Goal: Task Accomplishment & Management: Use online tool/utility

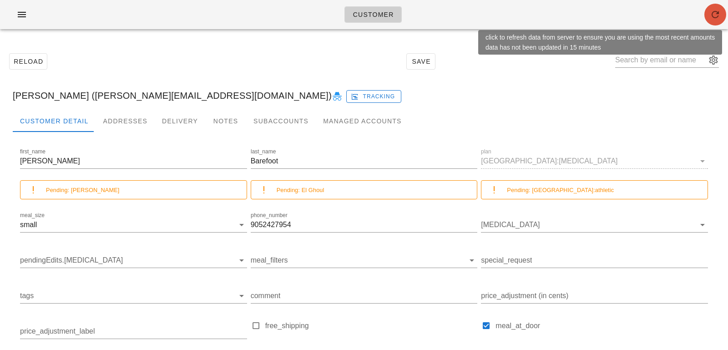
click at [717, 19] on icon "button" at bounding box center [715, 14] width 11 height 11
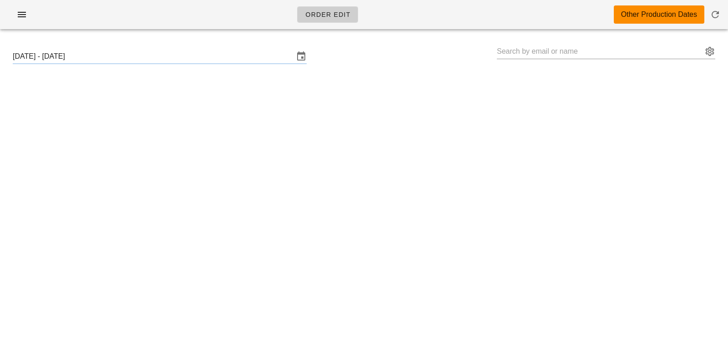
type input "[PERSON_NAME] ([PERSON_NAME][EMAIL_ADDRESS][DOMAIN_NAME])"
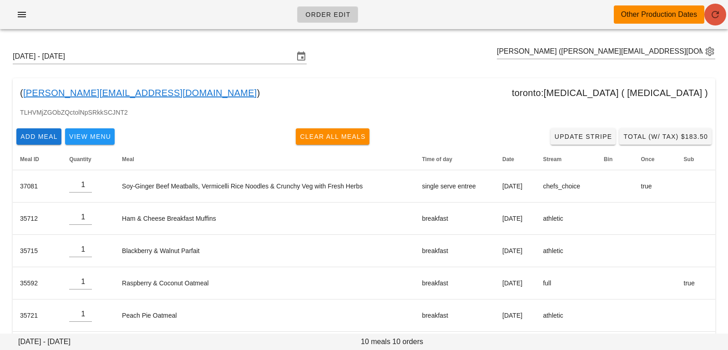
click at [714, 15] on icon "button" at bounding box center [715, 14] width 11 height 11
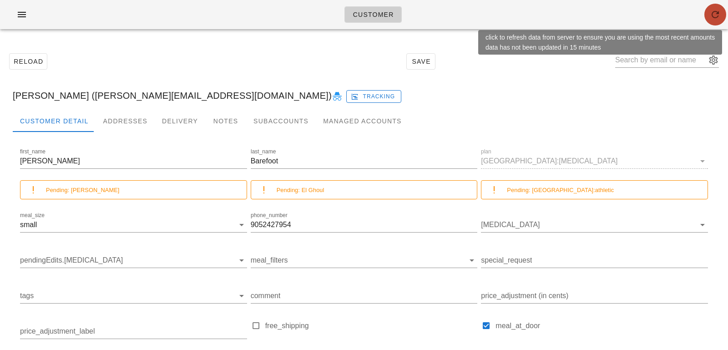
click at [716, 8] on button "button" at bounding box center [716, 15] width 22 height 22
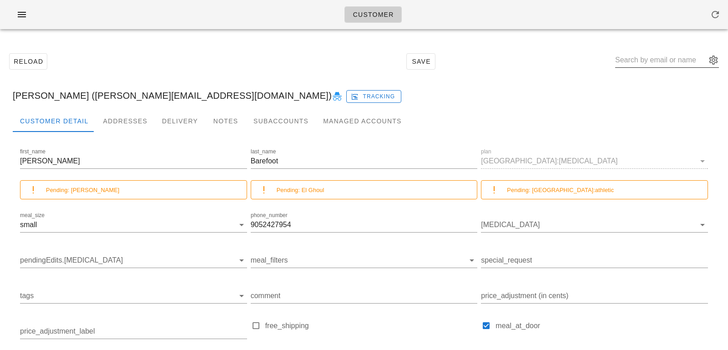
click at [640, 63] on input "text" at bounding box center [660, 60] width 91 height 15
paste input "tayljensen@gmail.com"
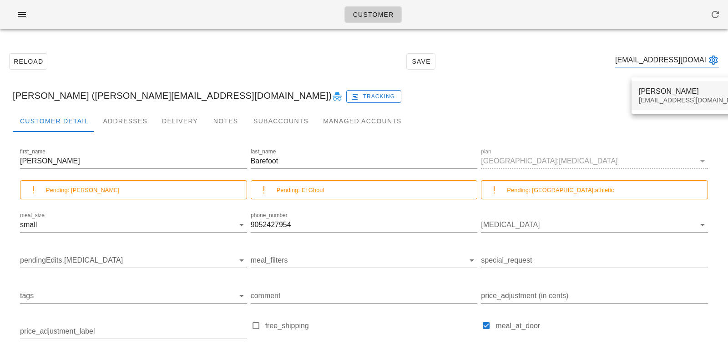
type input "tayljensen@gmail.com"
click at [650, 91] on div "Taylor Jensen" at bounding box center [693, 91] width 108 height 9
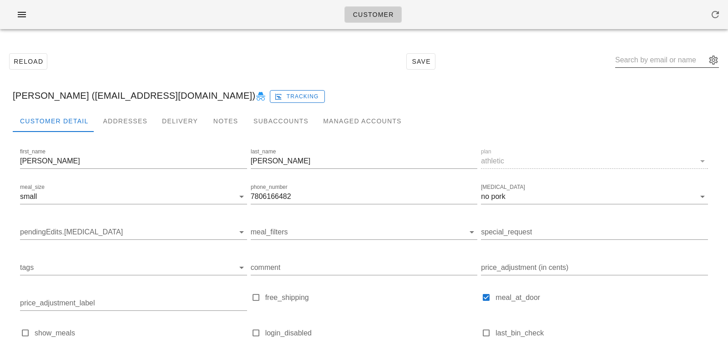
click at [642, 59] on input "text" at bounding box center [660, 60] width 91 height 15
paste input "layacanaustin@gmail.com"
type input "layacanaustin@gmail.com"
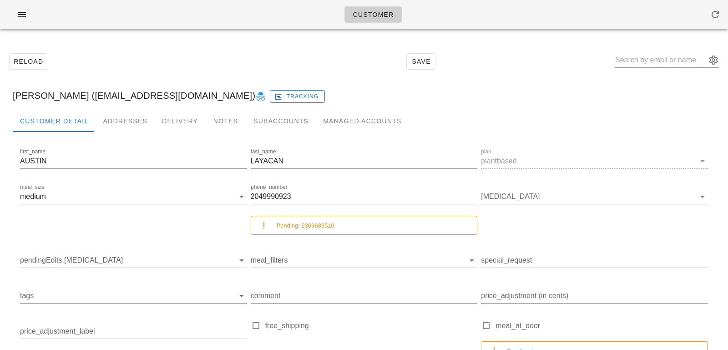
click at [645, 102] on div "AUSTIN LAYACAN (layacanaustin@gmail.com) Tracking" at bounding box center [363, 95] width 717 height 29
click at [132, 124] on div "Addresses" at bounding box center [125, 121] width 59 height 22
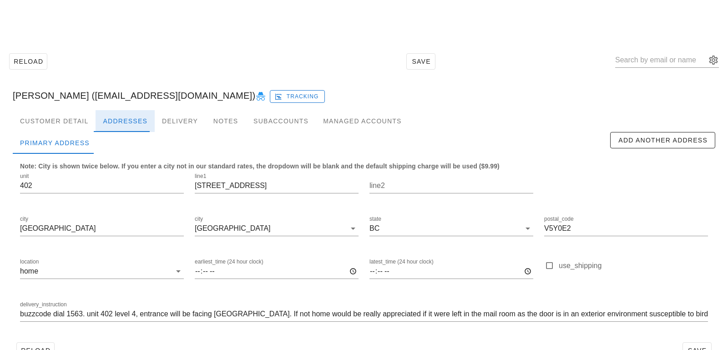
scroll to position [25, 0]
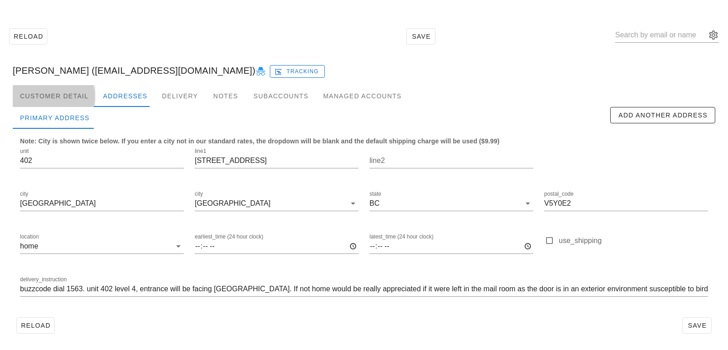
click at [72, 99] on div "Customer Detail" at bounding box center [54, 96] width 83 height 22
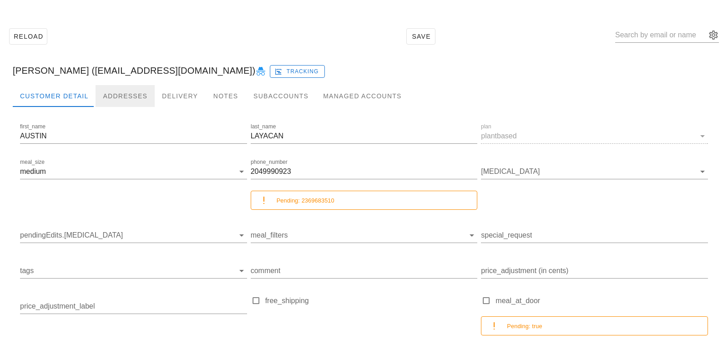
click at [105, 100] on div "Addresses" at bounding box center [125, 96] width 59 height 22
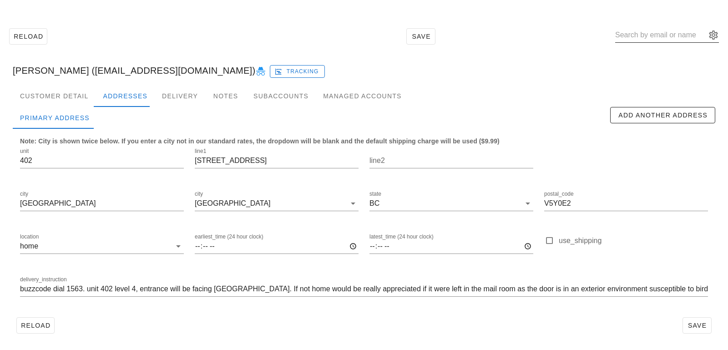
click at [642, 41] on input "text" at bounding box center [660, 35] width 91 height 15
paste input "neil@evergreencomputers.ca"
type input "neil@evergreencomputers.ca"
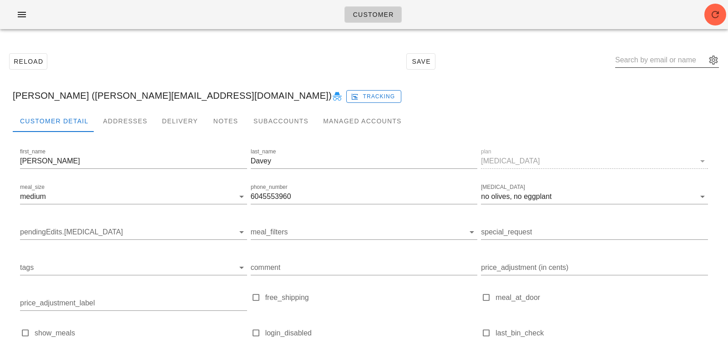
click at [656, 60] on input "text" at bounding box center [660, 60] width 91 height 15
paste input "ctaylor@crvan.com"
type input "ctaylor@crvan.com"
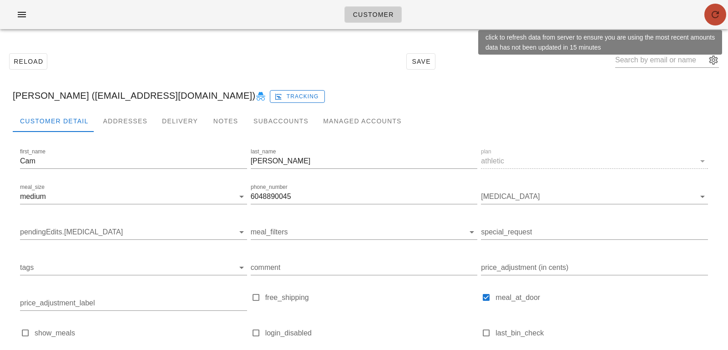
click at [721, 14] on icon "button" at bounding box center [715, 14] width 11 height 11
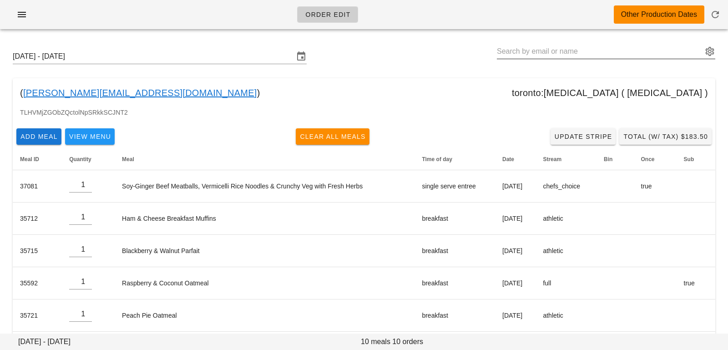
click at [535, 51] on input "text" at bounding box center [600, 51] width 206 height 15
paste input "tayljensen@gmail.com"
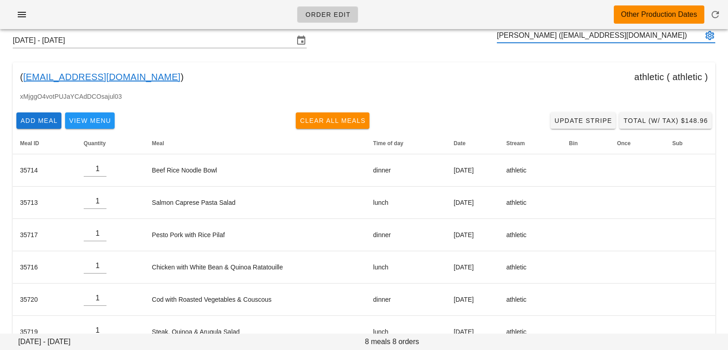
scroll to position [18, 0]
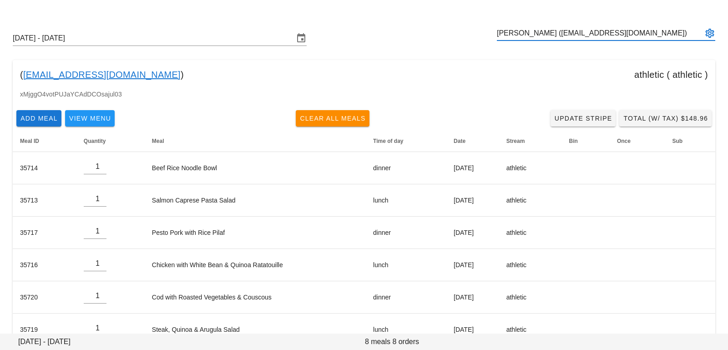
type input "Taylor Jensen (tayljensen@gmail.com)"
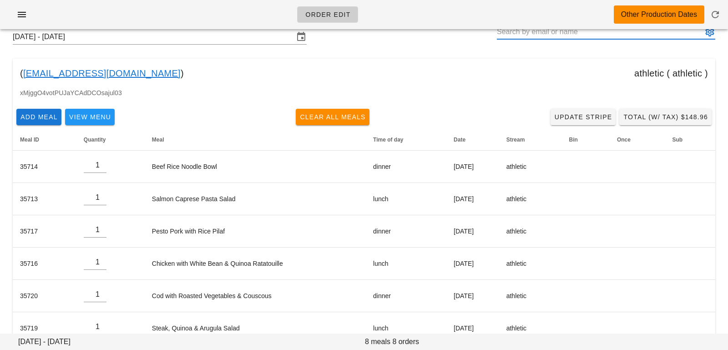
scroll to position [0, 0]
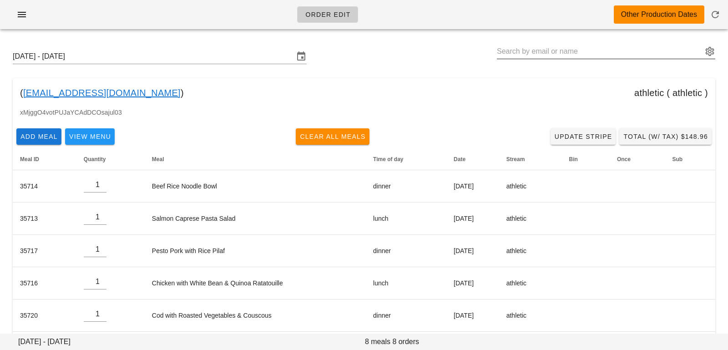
click at [545, 44] on div "Sunday October 12 - Saturday October 18" at bounding box center [363, 56] width 717 height 29
click at [544, 58] on input "text" at bounding box center [600, 51] width 206 height 15
paste input "layacanaustin@gmail.com"
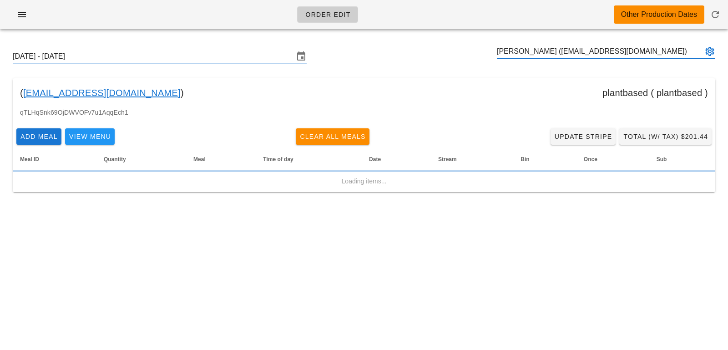
type input "AUSTIN LAYACAN (layacanaustin@gmail.com)"
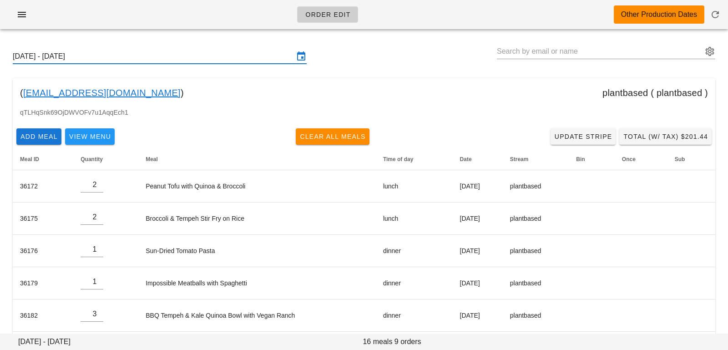
click at [233, 62] on input "Sunday October 12 - Saturday October 18" at bounding box center [153, 56] width 281 height 15
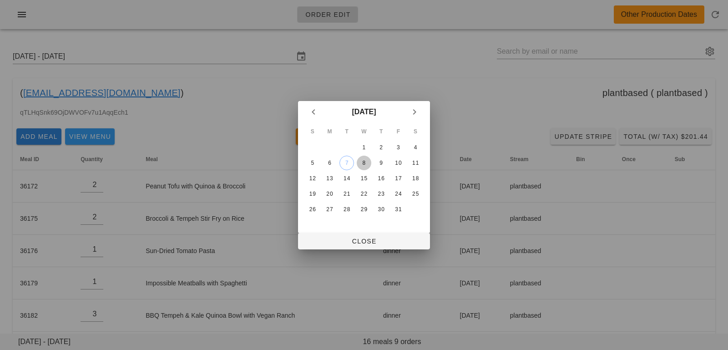
click at [362, 162] on div "8" at bounding box center [364, 163] width 15 height 6
click at [357, 244] on span "Close" at bounding box center [363, 241] width 117 height 7
type input "Sunday October 5 - Saturday October 11"
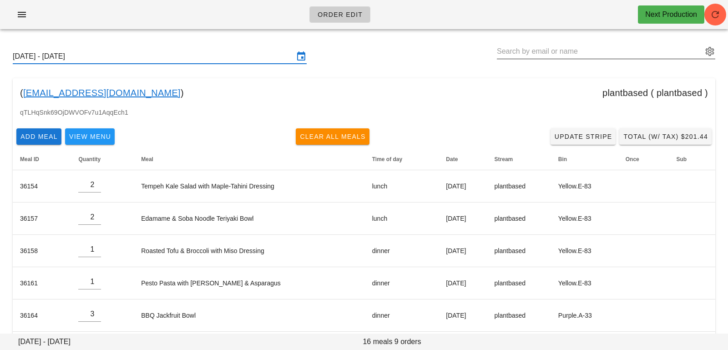
click at [589, 57] on input "text" at bounding box center [600, 51] width 206 height 15
paste input "neil@evergreencomputers.ca"
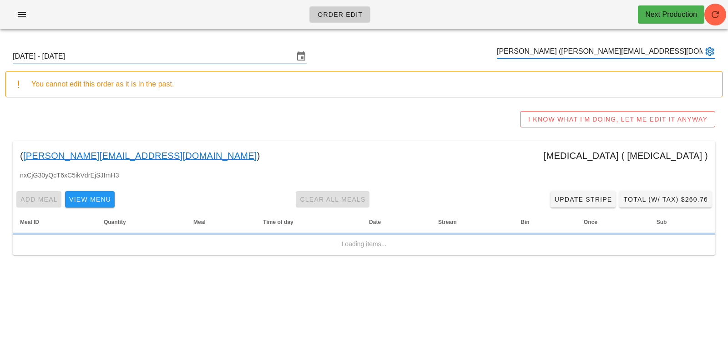
type input "Neil Davey (neil@evergreencomputers.ca)"
click at [191, 55] on input "Sunday October 5 - Saturday October 11" at bounding box center [153, 56] width 281 height 15
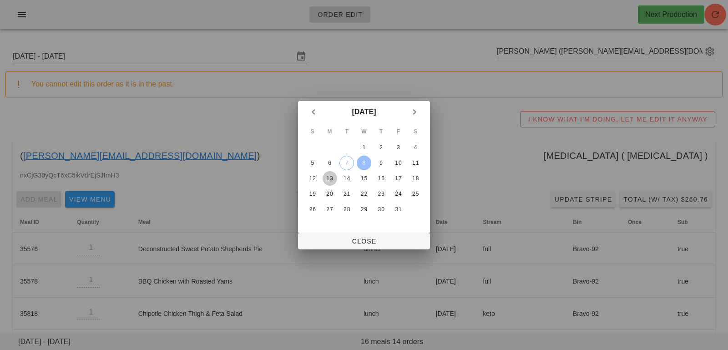
click at [330, 183] on button "13" at bounding box center [330, 178] width 15 height 15
click at [340, 242] on span "Close" at bounding box center [363, 241] width 117 height 7
type input "[DATE] - [DATE]"
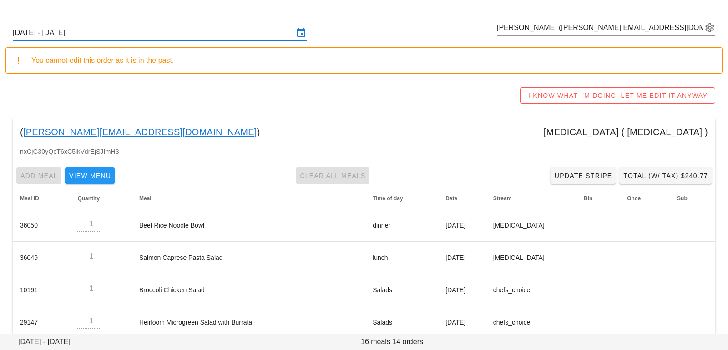
scroll to position [24, 0]
click at [534, 19] on div "Sunday October 12 - Saturday October 18 Neil Davey (neil@evergreencomputers.ca)" at bounding box center [363, 32] width 717 height 29
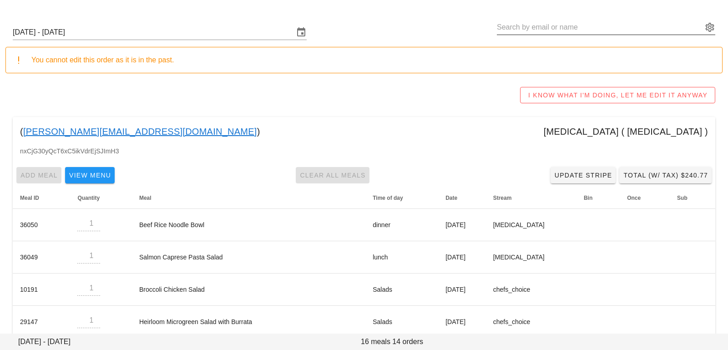
click at [530, 28] on input "text" at bounding box center [600, 27] width 206 height 15
paste input "ctaylor@crvan.com"
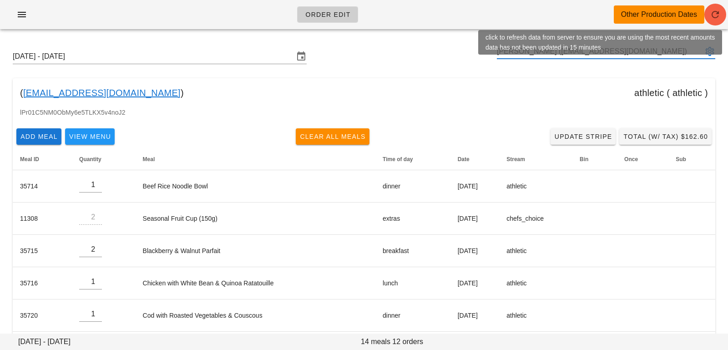
type input "Cam Taylor (ctaylor@crvan.com)"
click at [720, 10] on icon "button" at bounding box center [715, 14] width 11 height 11
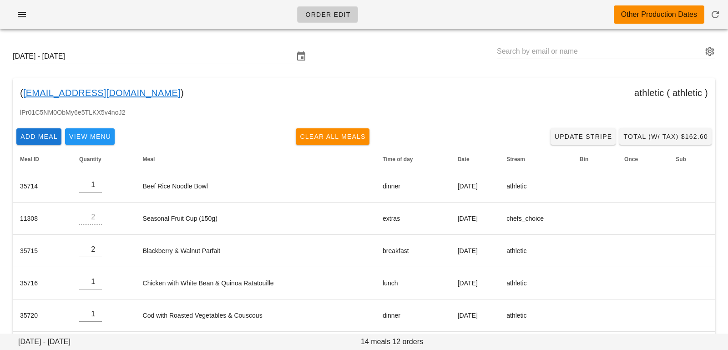
click at [604, 53] on input "text" at bounding box center [600, 51] width 206 height 15
paste input "tyche.smith@gmail.com"
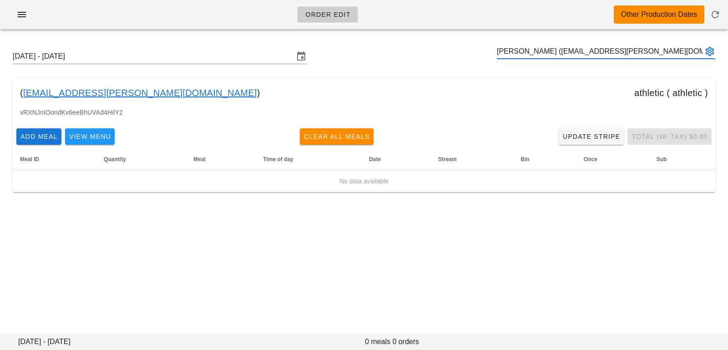
type input "Tyche Smith (tyche.smith@gmail.com)"
paste input "iainedmonds@gmail.com"
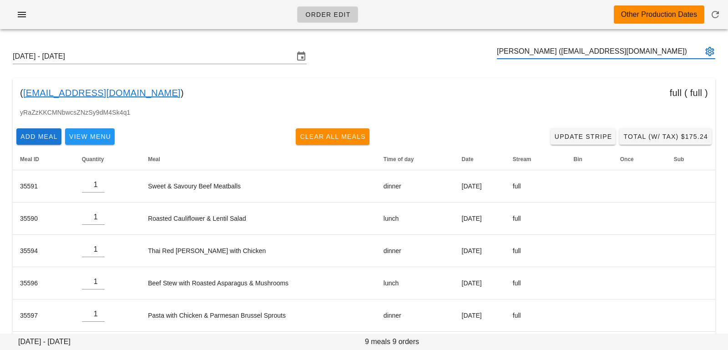
type input "Iain Edmonds (iainedmonds@gmail.com)"
paste input "Leahyoung9@gmail.com"
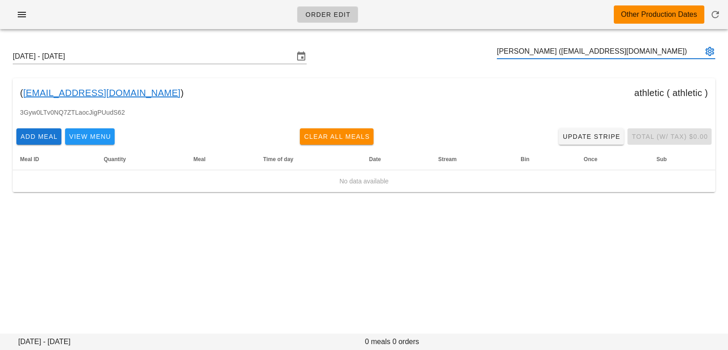
type input "Leah Young (Leahyoung9@gmail.com)"
paste input "cbaker19@mac.com"
type input "Chris Baker (cbaker19@mac.com)"
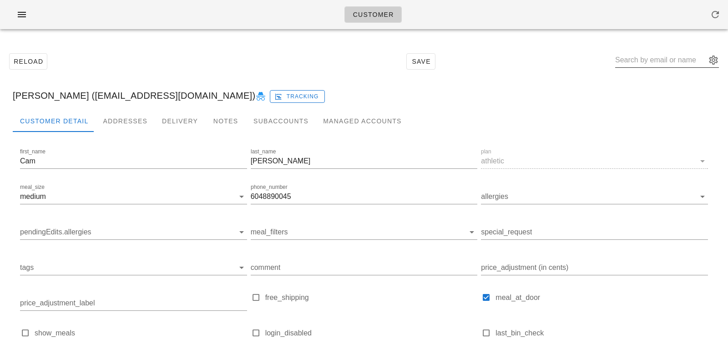
click at [654, 64] on input "text" at bounding box center [660, 60] width 91 height 15
paste input "[EMAIL_ADDRESS][PERSON_NAME][DOMAIN_NAME]"
type input "[EMAIL_ADDRESS][PERSON_NAME][DOMAIN_NAME]"
click at [641, 56] on input "text" at bounding box center [660, 60] width 91 height 15
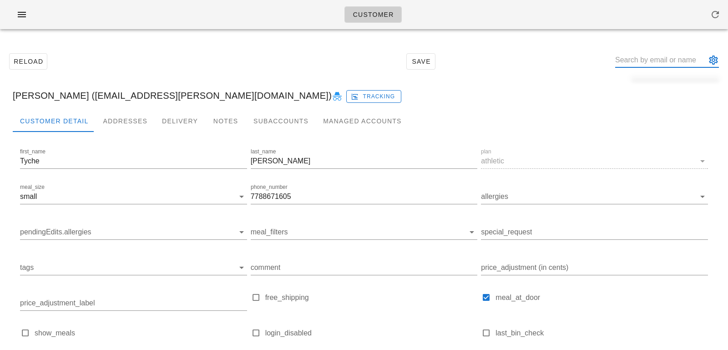
paste input "[EMAIL_ADDRESS][DOMAIN_NAME]"
type input "iainedmonds@gmail.com"
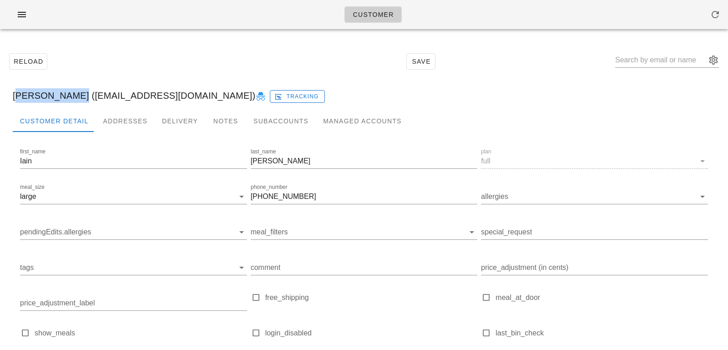
drag, startPoint x: 68, startPoint y: 94, endPoint x: 0, endPoint y: 88, distance: 68.5
click at [0, 88] on div "Reload Save Iain Edmonds (iainedmonds@gmail.com) Tracking Customer Detail Addre…" at bounding box center [364, 238] width 728 height 404
copy div "Iain Edmonds"
click at [647, 61] on input "text" at bounding box center [660, 60] width 91 height 15
paste input "Leahyoung9@gmail.com"
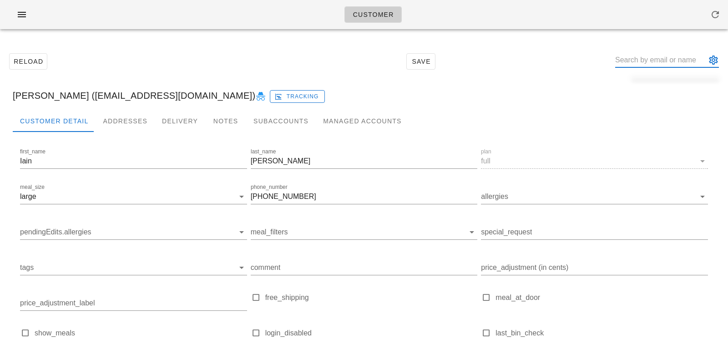
type input "Leahyoung9@gmail.com"
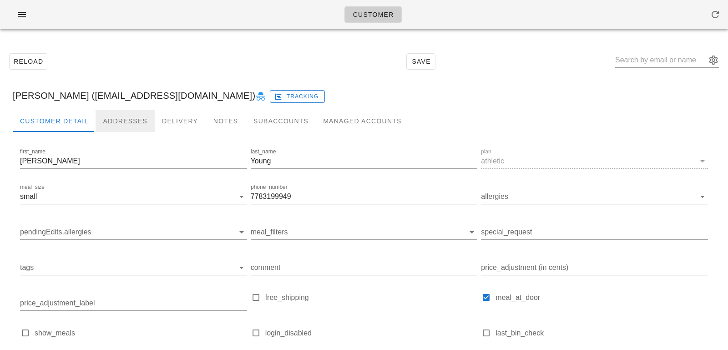
click at [104, 117] on div "Addresses" at bounding box center [125, 121] width 59 height 22
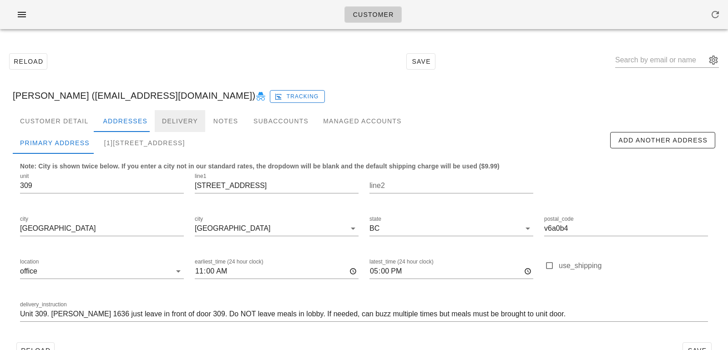
click at [160, 120] on div "Delivery" at bounding box center [180, 121] width 51 height 22
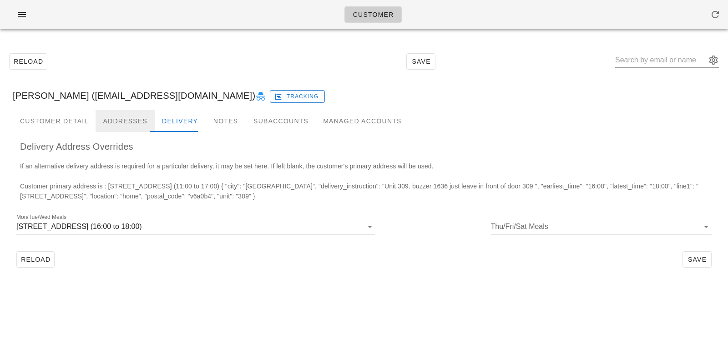
click at [139, 120] on div "Addresses" at bounding box center [125, 121] width 59 height 22
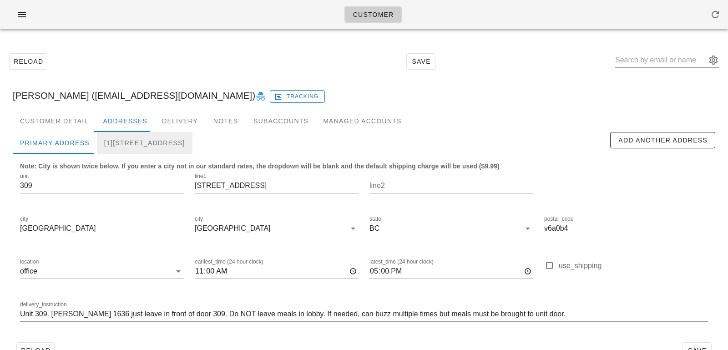
click at [160, 141] on div "[1]309-221 union street, Vancouver, V6A0B4" at bounding box center [145, 143] width 96 height 22
type input "16:00"
type input "18:00"
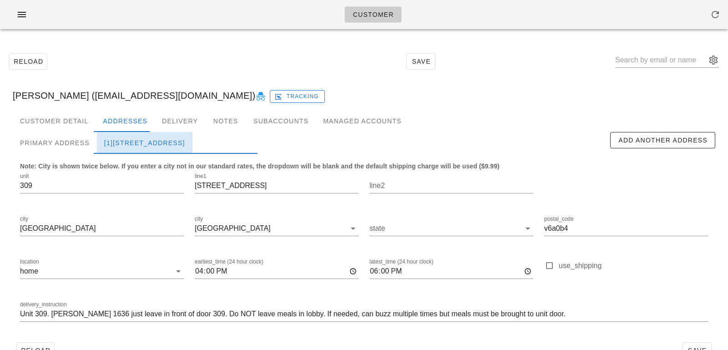
click at [97, 136] on div "[1]309-221 union street, Vancouver, V6A0B4" at bounding box center [145, 143] width 96 height 22
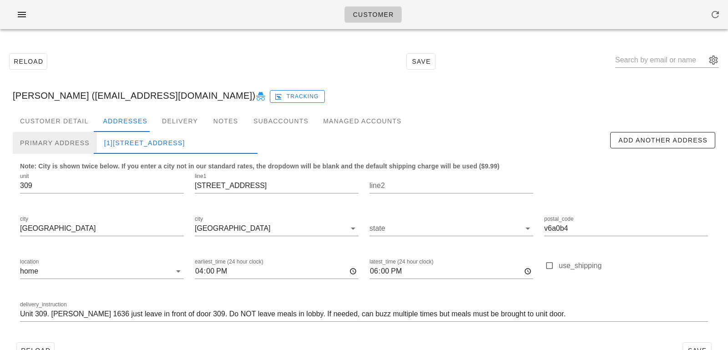
click at [71, 141] on div "Primary Address" at bounding box center [55, 143] width 84 height 22
type input "11:00"
type input "17:00"
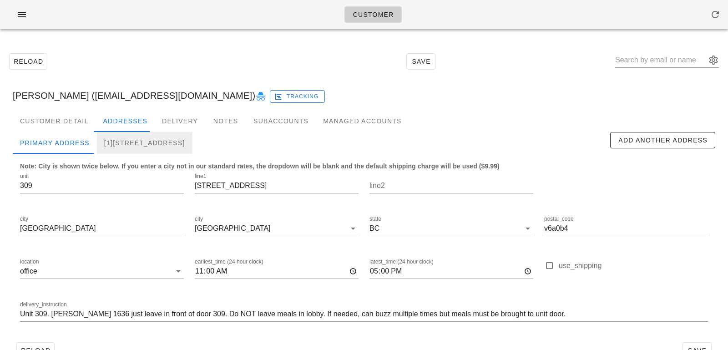
click at [129, 138] on div "[1]309-221 union street, Vancouver, V6A0B4" at bounding box center [145, 143] width 96 height 22
type input "16:00"
type input "18:00"
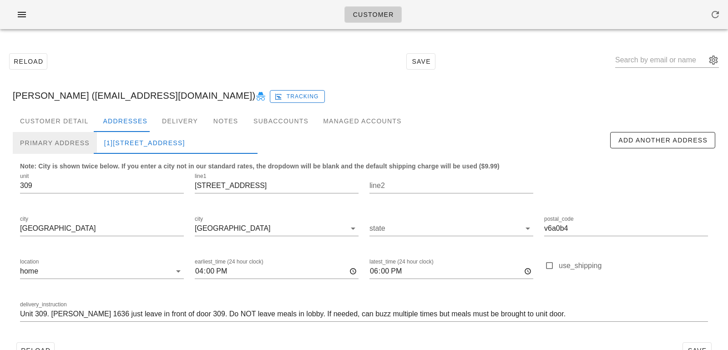
click at [61, 137] on div "Primary Address" at bounding box center [55, 143] width 84 height 22
type input "11:00"
type input "17:00"
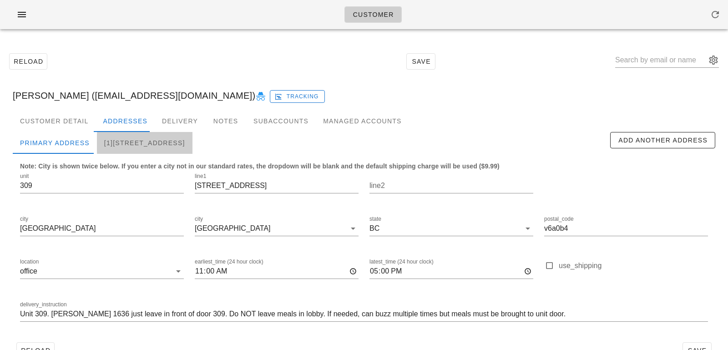
click at [112, 137] on div "[1]309-221 union street, Vancouver, V6A0B4" at bounding box center [145, 143] width 96 height 22
type input "16:00"
type input "18:00"
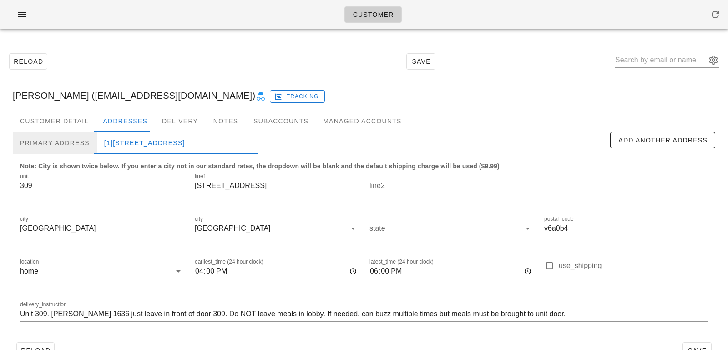
click at [76, 138] on div "Primary Address" at bounding box center [55, 143] width 84 height 22
type input "11:00"
type input "17:00"
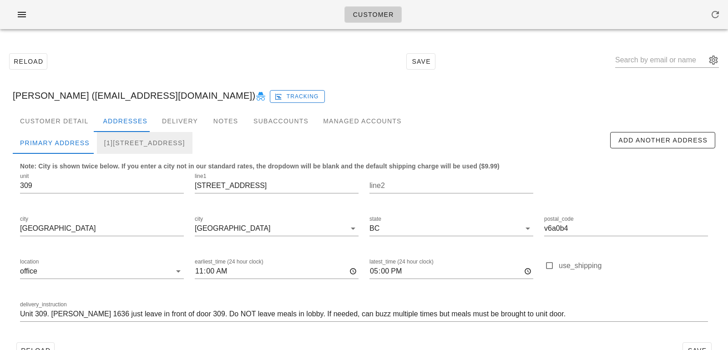
click at [132, 137] on div "[1]309-221 union street, Vancouver, V6A0B4" at bounding box center [145, 143] width 96 height 22
type input "16:00"
type input "18:00"
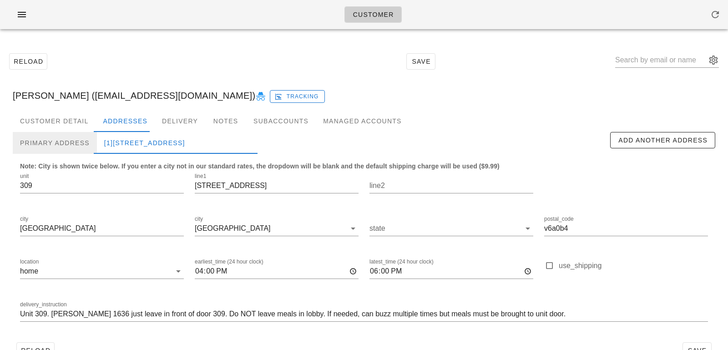
click at [81, 143] on div "Primary Address" at bounding box center [55, 143] width 84 height 22
type input "11:00"
type input "17:00"
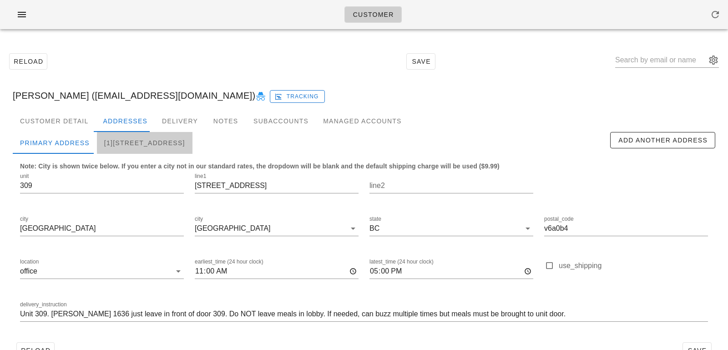
click at [174, 133] on div "[1]309-221 union street, Vancouver, V6A0B4" at bounding box center [145, 143] width 96 height 22
type input "16:00"
type input "18:00"
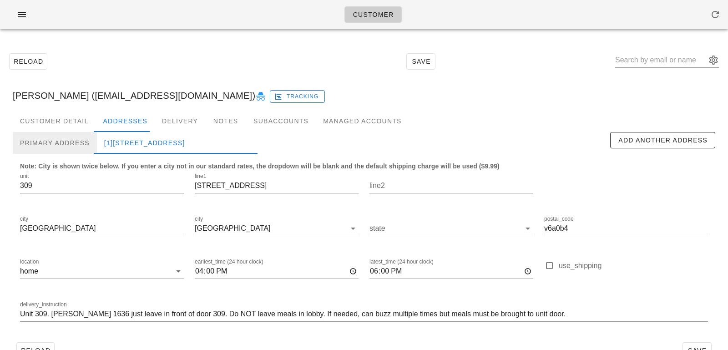
click at [59, 148] on div "Primary Address" at bounding box center [55, 143] width 84 height 22
type input "11:00"
type input "17:00"
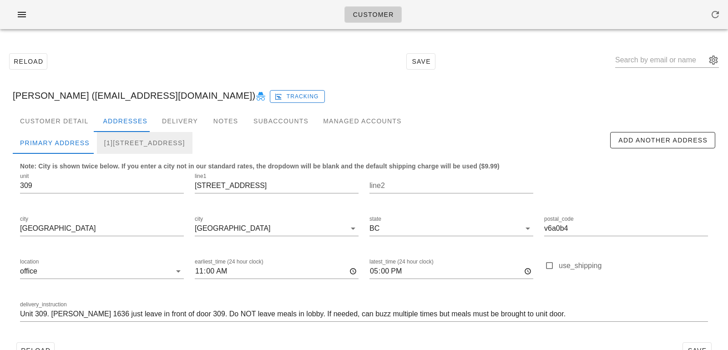
click at [132, 149] on div "[1]309-221 union street, Vancouver, V6A0B4" at bounding box center [145, 143] width 96 height 22
type input "16:00"
type input "18:00"
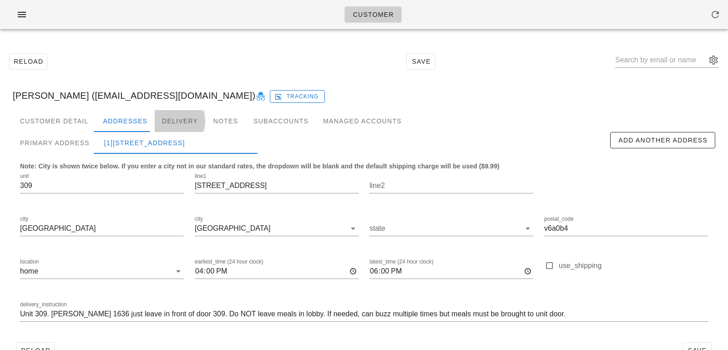
click at [170, 119] on div "Delivery" at bounding box center [180, 121] width 51 height 22
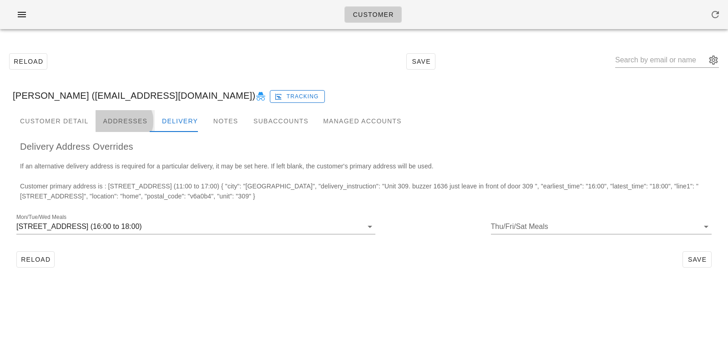
click at [118, 126] on div "Addresses" at bounding box center [125, 121] width 59 height 22
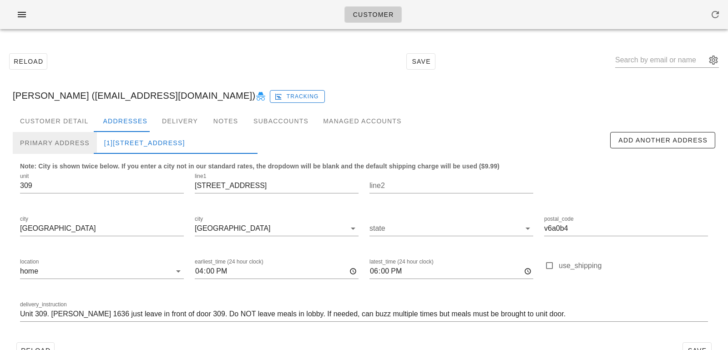
click at [79, 135] on div "Primary Address" at bounding box center [55, 143] width 84 height 22
type input "11:00"
type input "17:00"
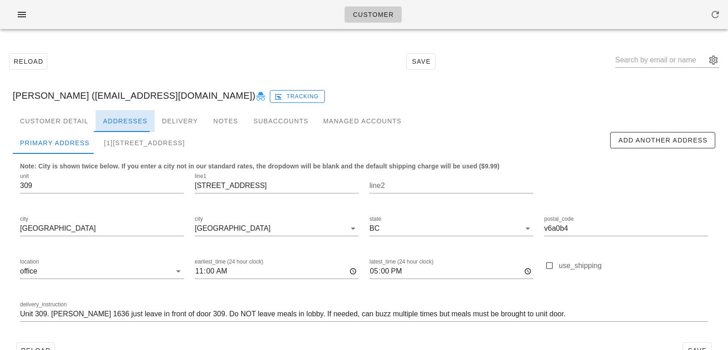
click at [121, 129] on div "Addresses" at bounding box center [125, 121] width 59 height 22
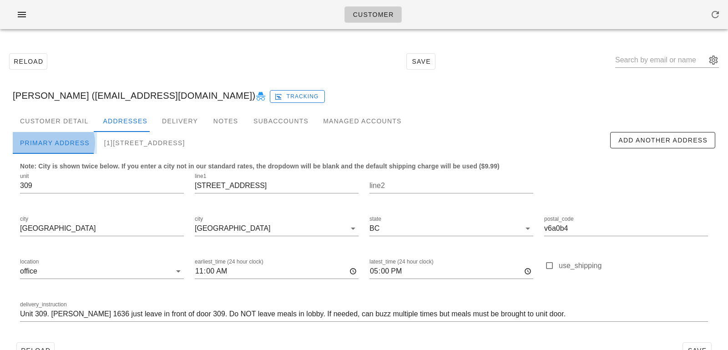
click at [78, 135] on div "Primary Address" at bounding box center [55, 143] width 84 height 22
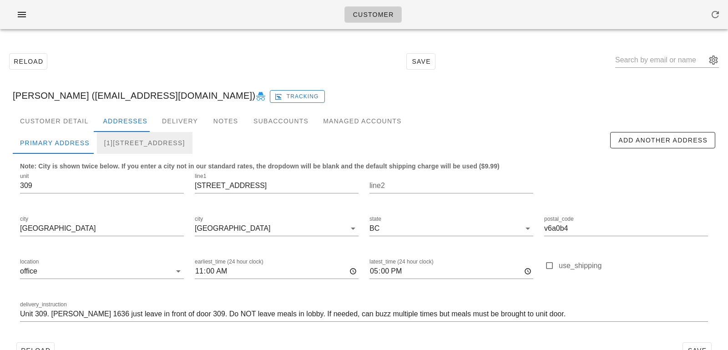
click at [122, 138] on div "[1]309-221 union street, Vancouver, V6A0B4" at bounding box center [145, 143] width 96 height 22
type input "16:00"
type input "18:00"
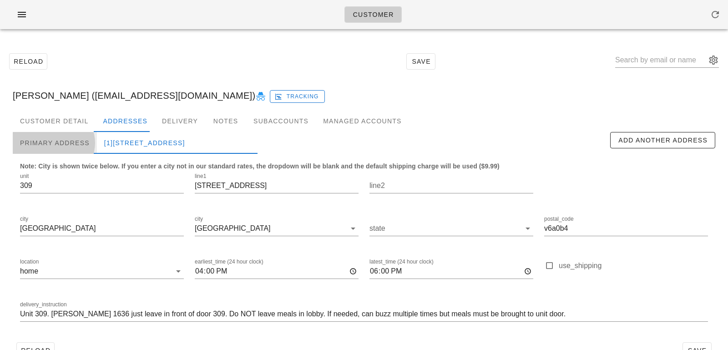
click at [73, 138] on div "Primary Address" at bounding box center [55, 143] width 84 height 22
type input "11:00"
type input "17:00"
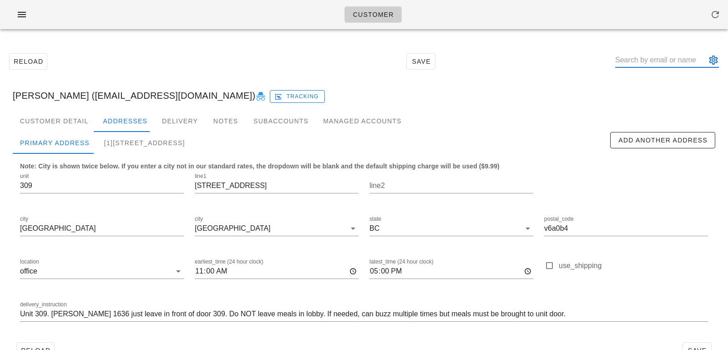
click at [637, 63] on input "text" at bounding box center [660, 60] width 91 height 15
paste input "andyjwes@gmail.com"
type input "andyjwes@gmail.com"
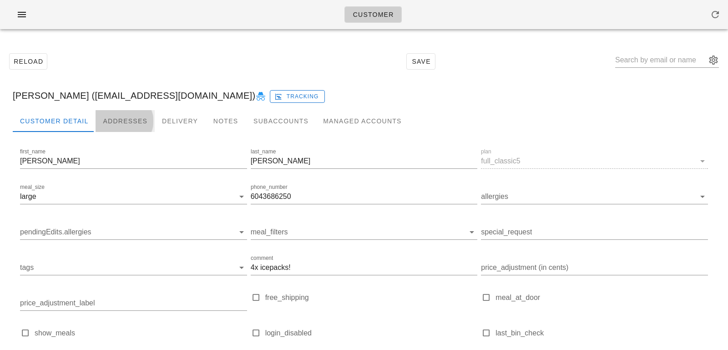
click at [134, 117] on div "Addresses" at bounding box center [125, 121] width 59 height 22
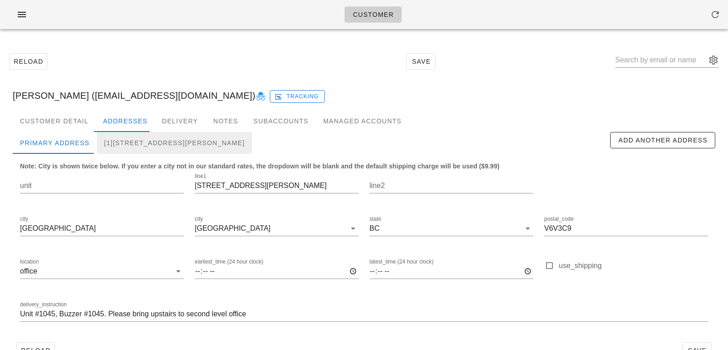
click at [146, 142] on div "[1]301-210 Salter Street, New Westminster, V3M5B1" at bounding box center [174, 143] width 155 height 22
type input "301"
type input "210 Salter Street"
type input "New Westminster"
type input "V3M 5B1"
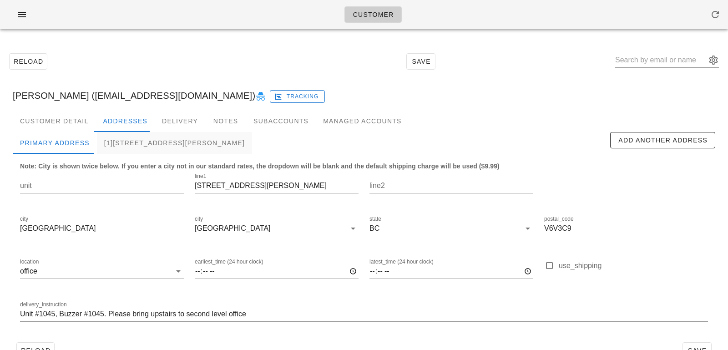
type input "18:00"
type input "21:00"
type input "buzz 1412, unit 301"
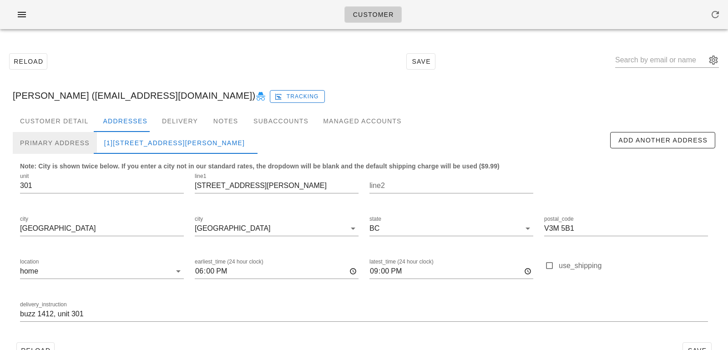
click at [48, 142] on div "Primary Address" at bounding box center [55, 143] width 84 height 22
type input "11111 Twigg Place"
type input "[GEOGRAPHIC_DATA]"
type input "V6V3C9"
type input "Unit #1045, Buzzer #1045. Please bring upstairs to second level office"
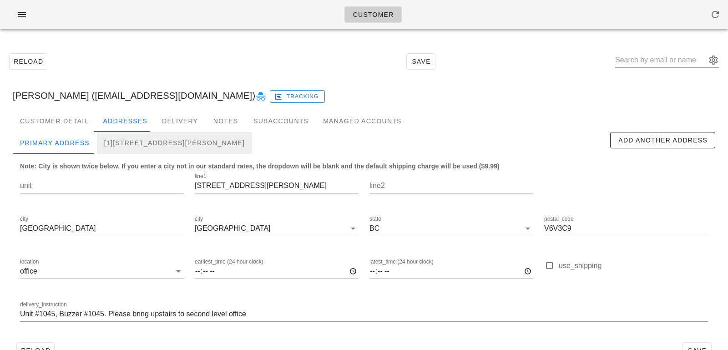
click at [132, 136] on div "[1]301-210 Salter Street, New Westminster, V3M5B1" at bounding box center [174, 143] width 155 height 22
type input "301"
type input "210 Salter Street"
type input "New Westminster"
type input "V3M 5B1"
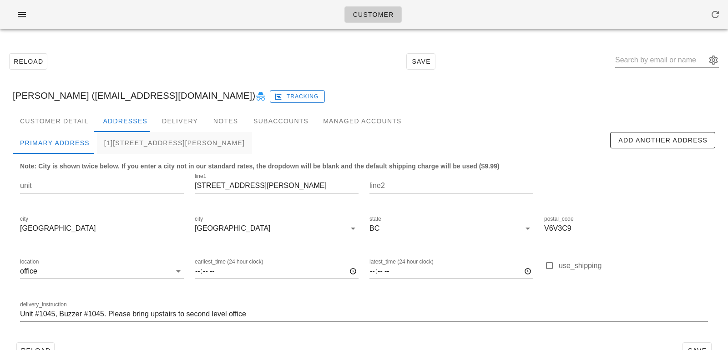
type input "18:00"
type input "21:00"
type input "buzz 1412, unit 301"
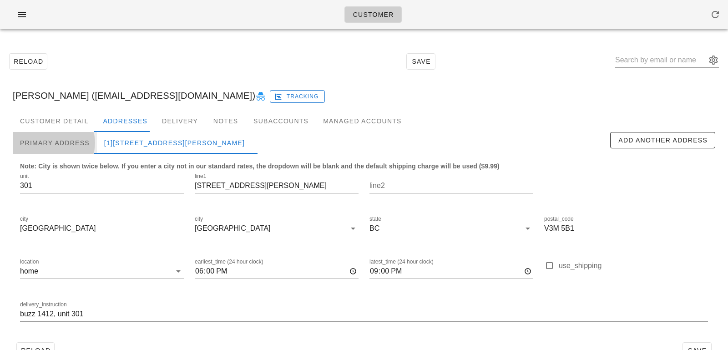
click at [81, 142] on div "Primary Address" at bounding box center [55, 143] width 84 height 22
type input "11111 Twigg Place"
type input "[GEOGRAPHIC_DATA]"
type input "V6V3C9"
type input "Unit #1045, Buzzer #1045. Please bring upstairs to second level office"
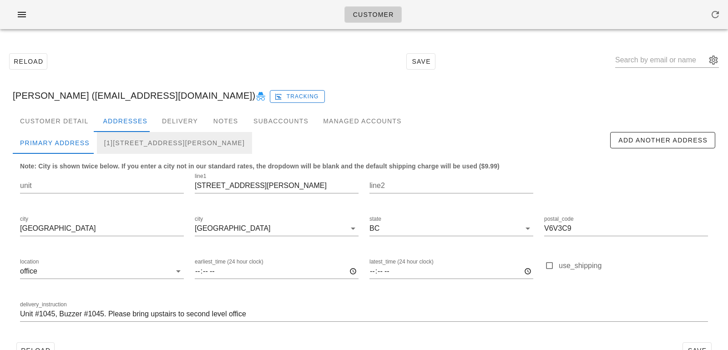
click at [139, 140] on div "[1]301-210 Salter Street, New Westminster, V3M5B1" at bounding box center [174, 143] width 155 height 22
type input "301"
type input "210 Salter Street"
type input "New Westminster"
type input "V3M 5B1"
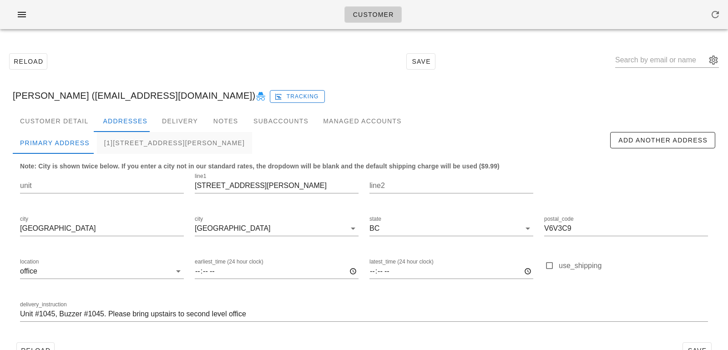
type input "18:00"
type input "21:00"
type input "buzz 1412, unit 301"
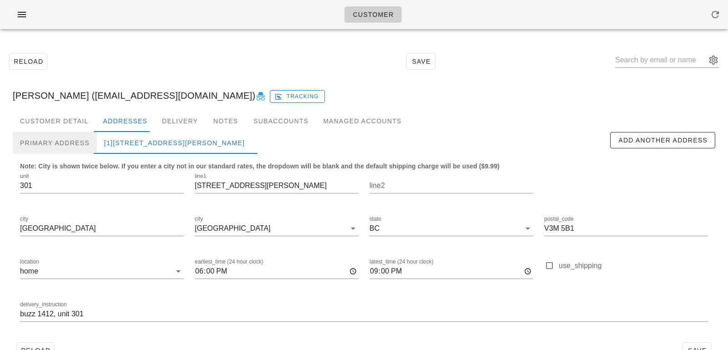
click at [77, 148] on div "Primary Address" at bounding box center [55, 143] width 84 height 22
type input "11111 Twigg Place"
type input "[GEOGRAPHIC_DATA]"
type input "V6V3C9"
type input "Unit #1045, Buzzer #1045. Please bring upstairs to second level office"
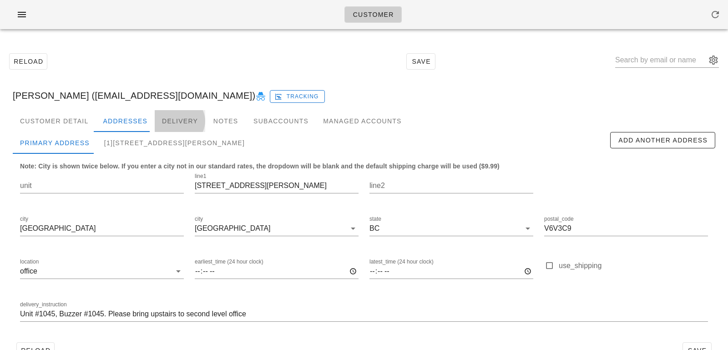
click at [168, 121] on div "Delivery" at bounding box center [180, 121] width 51 height 22
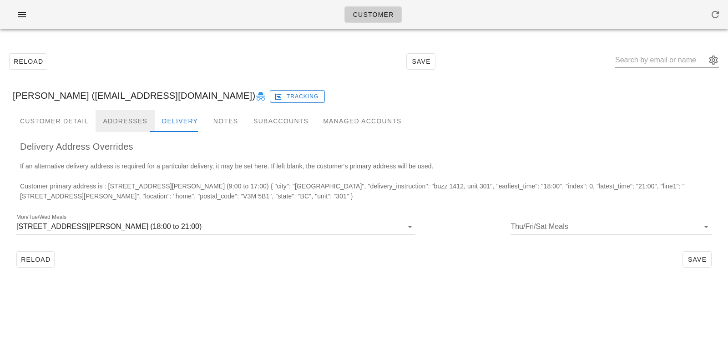
click at [145, 121] on div "Addresses" at bounding box center [125, 121] width 59 height 22
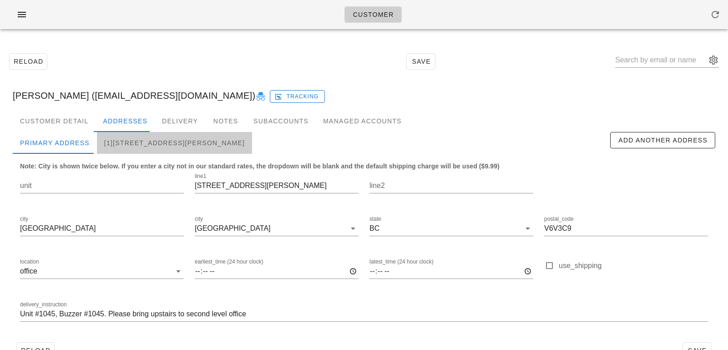
click at [152, 149] on div "[1]301-210 Salter Street, New Westminster, V3M5B1" at bounding box center [174, 143] width 155 height 22
type input "301"
type input "210 Salter Street"
type input "New Westminster"
type input "V3M 5B1"
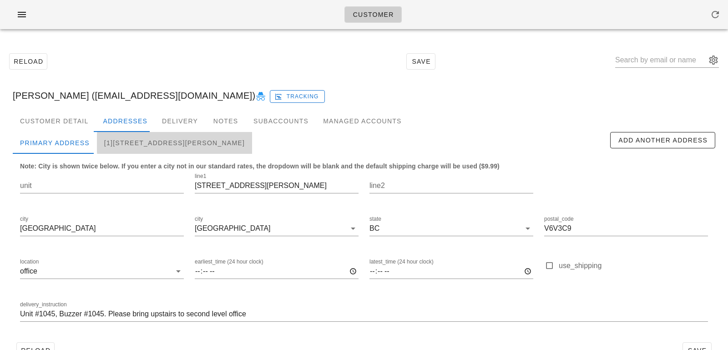
type input "18:00"
type input "21:00"
type input "buzz 1412, unit 301"
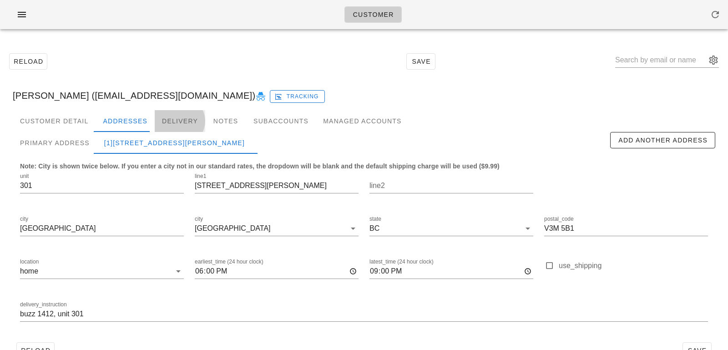
click at [179, 119] on div "Delivery" at bounding box center [180, 121] width 51 height 22
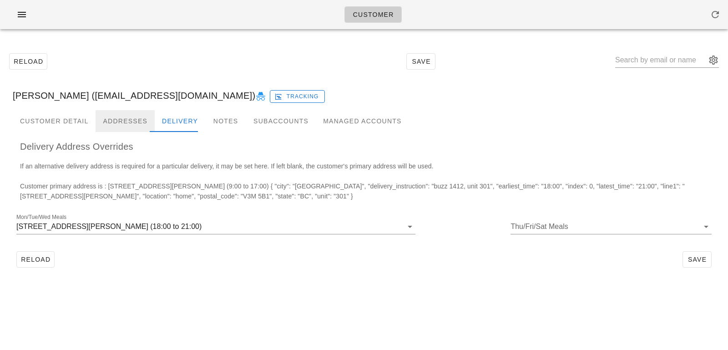
click at [135, 118] on div "Addresses" at bounding box center [125, 121] width 59 height 22
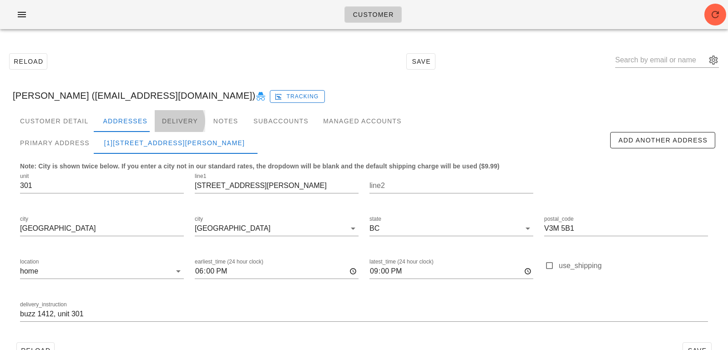
click at [169, 112] on div "Delivery" at bounding box center [180, 121] width 51 height 22
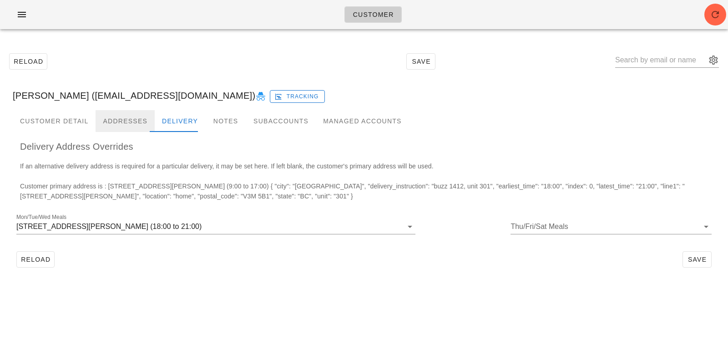
click at [141, 121] on div "Addresses" at bounding box center [125, 121] width 59 height 22
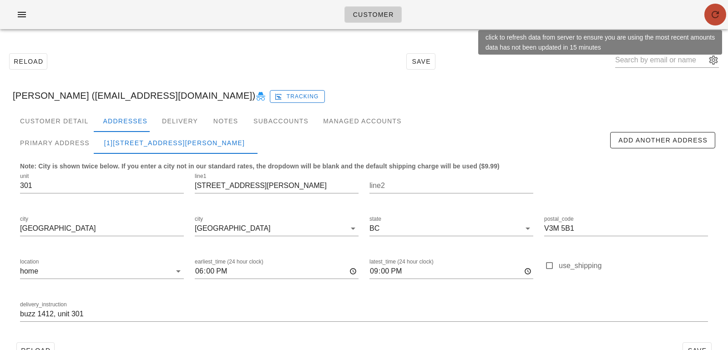
click at [718, 17] on icon "button" at bounding box center [715, 14] width 11 height 11
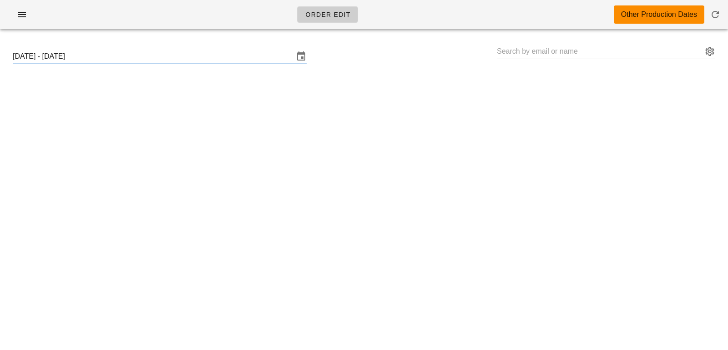
type input "[PERSON_NAME] ([EMAIL_ADDRESS][DOMAIN_NAME])"
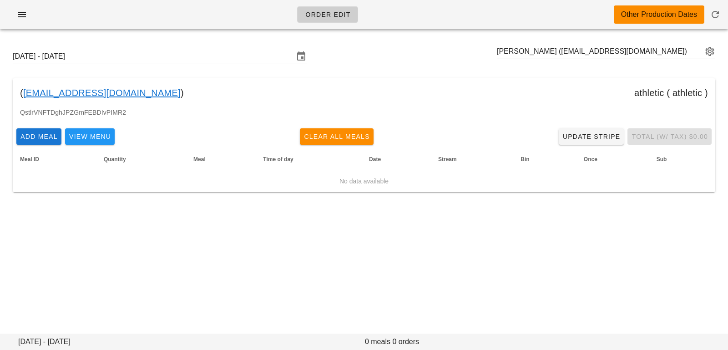
click at [374, 228] on div "Order Edit Other Production Dates [DATE] - [DATE] [PERSON_NAME] ([EMAIL_ADDRESS…" at bounding box center [364, 175] width 728 height 350
click at [527, 51] on input "text" at bounding box center [600, 51] width 206 height 15
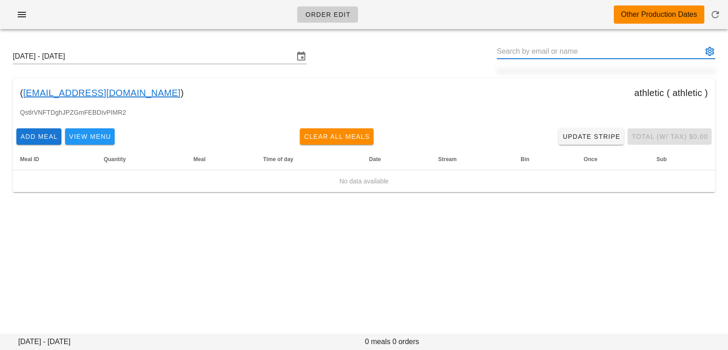
paste input "[EMAIL_ADDRESS][DOMAIN_NAME]"
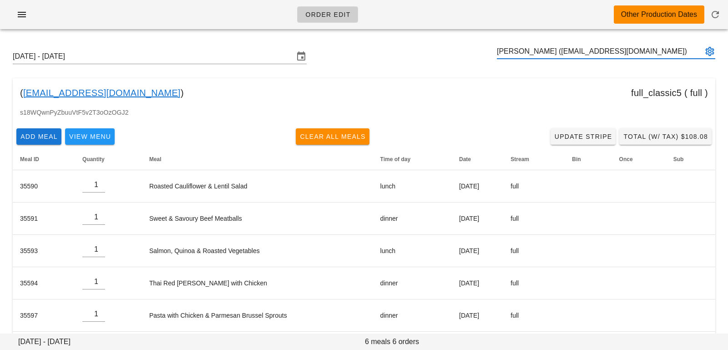
type input "[PERSON_NAME] ([EMAIL_ADDRESS][DOMAIN_NAME])"
click at [508, 48] on input "text" at bounding box center [600, 51] width 206 height 15
paste input "[EMAIL_ADDRESS][DOMAIN_NAME]"
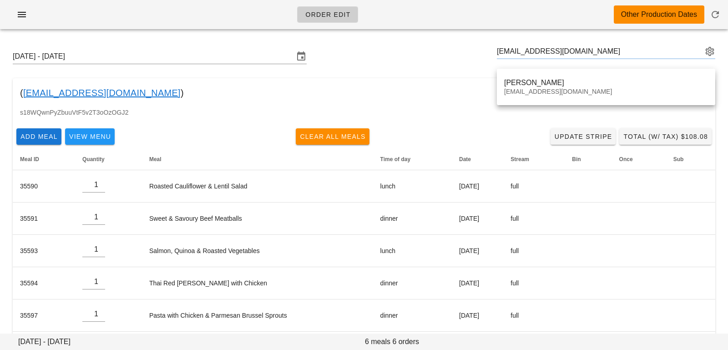
type input "[PERSON_NAME] ([EMAIL_ADDRESS][DOMAIN_NAME])"
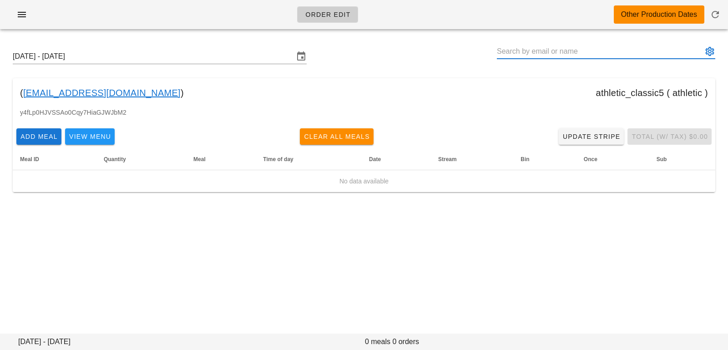
paste input "[PERSON_NAME][EMAIL_ADDRESS][PERSON_NAME][DOMAIN_NAME]"
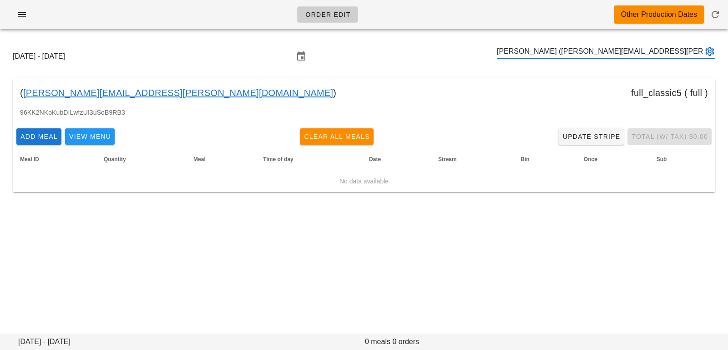
type input "[PERSON_NAME] ([PERSON_NAME][EMAIL_ADDRESS][PERSON_NAME][DOMAIN_NAME])"
click at [530, 51] on input "text" at bounding box center [600, 51] width 206 height 15
paste input "[EMAIL_ADDRESS][DOMAIN_NAME]"
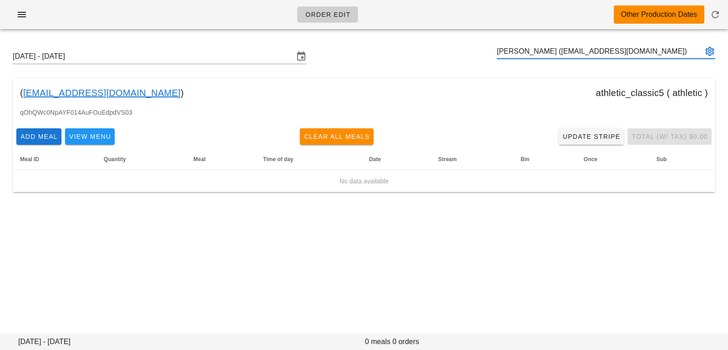
type input "[PERSON_NAME] ([EMAIL_ADDRESS][DOMAIN_NAME])"
click at [549, 54] on input "text" at bounding box center [600, 51] width 206 height 15
paste input "[PERSON_NAME][EMAIL_ADDRESS][DOMAIN_NAME]"
type input "[PERSON_NAME] ([PERSON_NAME][EMAIL_ADDRESS][DOMAIN_NAME])"
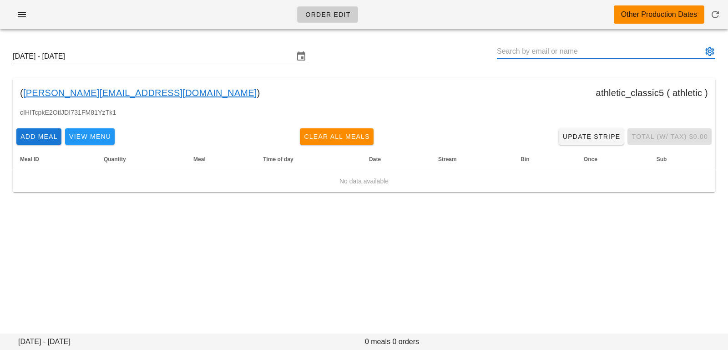
click at [546, 55] on input "text" at bounding box center [600, 51] width 206 height 15
paste input "[EMAIL_ADDRESS][PERSON_NAME][DOMAIN_NAME]"
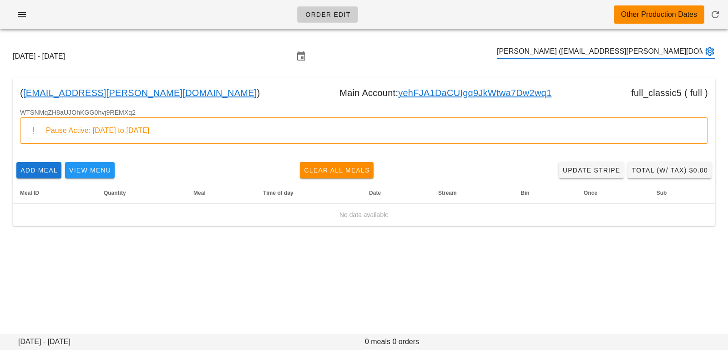
type input "[PERSON_NAME] ([EMAIL_ADDRESS][PERSON_NAME][DOMAIN_NAME])"
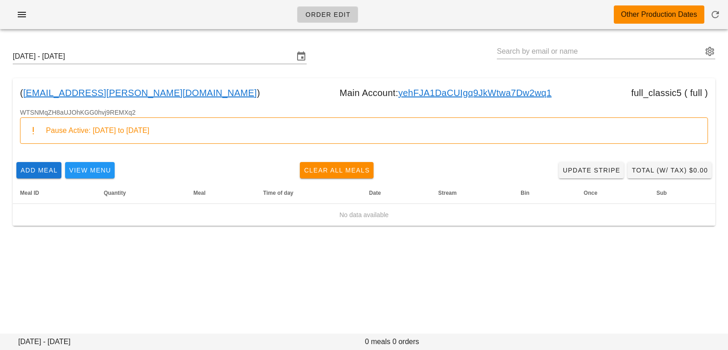
click at [398, 97] on link "yehFJA1DaCUIgq9JkWtwa7Dw2wq1" at bounding box center [474, 93] width 153 height 15
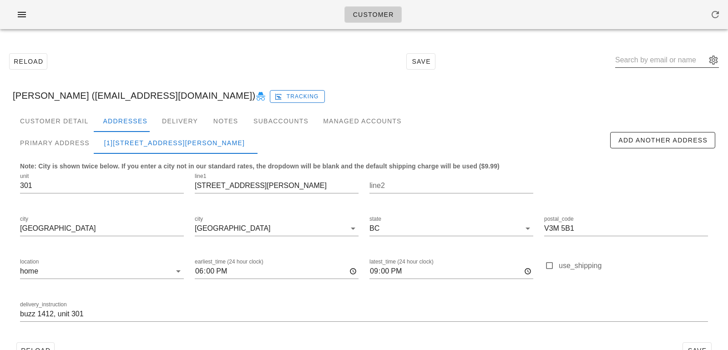
click at [652, 57] on input "text" at bounding box center [660, 60] width 91 height 15
paste input "tyku86@gmail.com"
type input "tyku86@gmail.com"
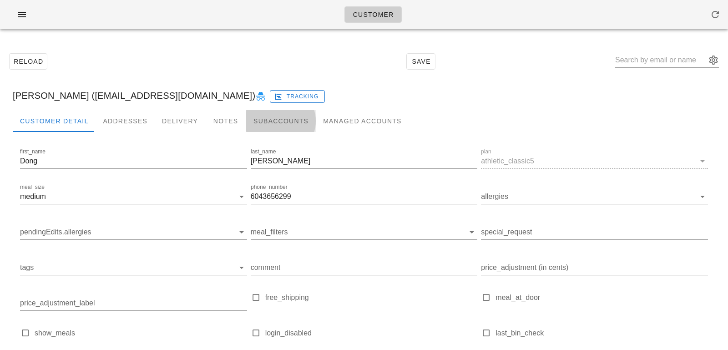
click at [246, 125] on div "Subaccounts" at bounding box center [281, 121] width 70 height 22
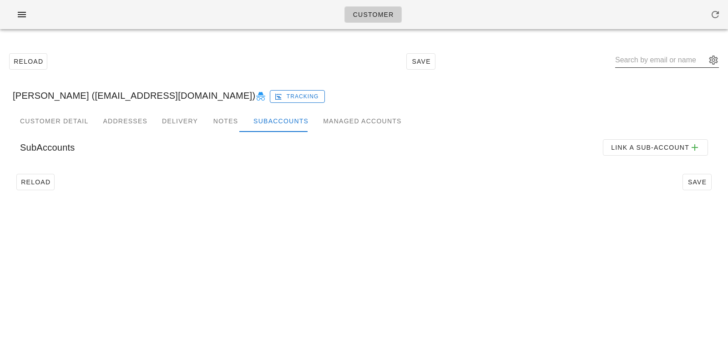
click at [657, 62] on input "text" at bounding box center [660, 60] width 91 height 15
paste input "adrian.pape+fed@gmail.com"
type input "adrian.pape+fed@gmail.com"
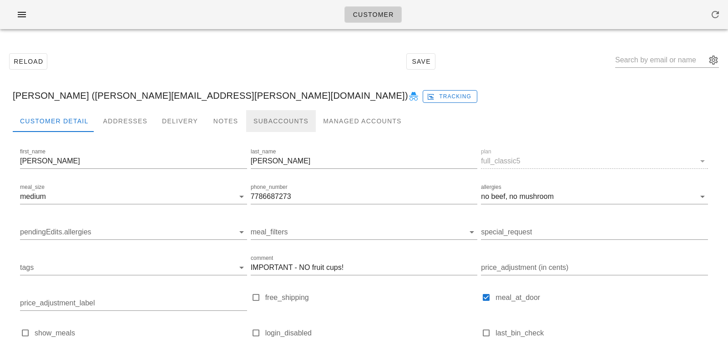
click at [297, 122] on div "Subaccounts" at bounding box center [281, 121] width 70 height 22
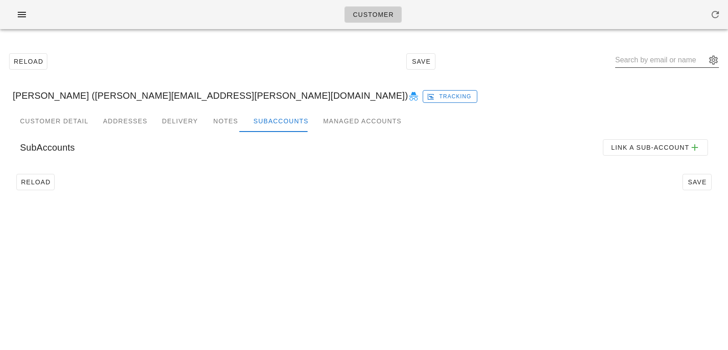
click at [677, 61] on input "text" at bounding box center [660, 60] width 91 height 15
paste input "ljames604@gmail.com"
type input "ljames604@gmail.com"
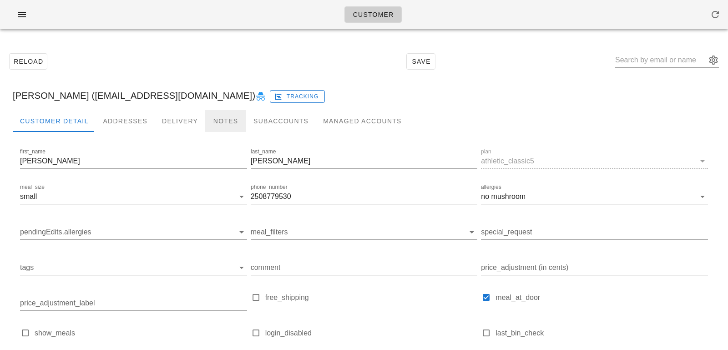
click at [212, 114] on div "Notes" at bounding box center [225, 121] width 41 height 22
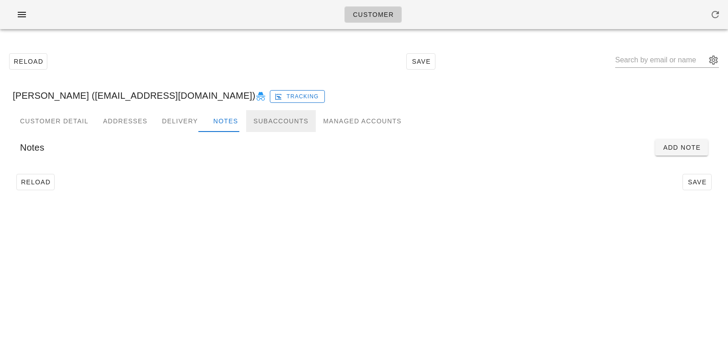
click at [257, 122] on div "Subaccounts" at bounding box center [281, 121] width 70 height 22
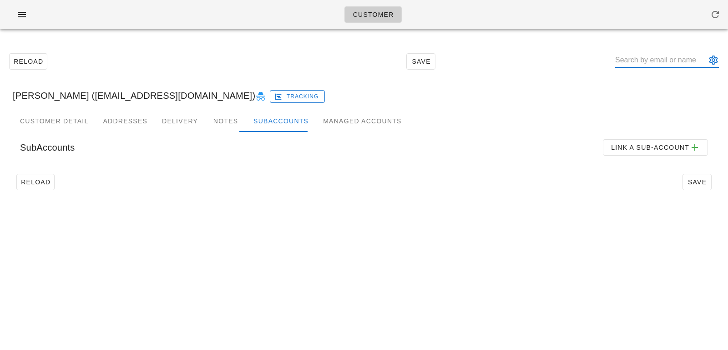
click at [670, 59] on input "text" at bounding box center [660, 60] width 91 height 15
paste input "zack@zackginies.com"
type input "zack@zackginies.com"
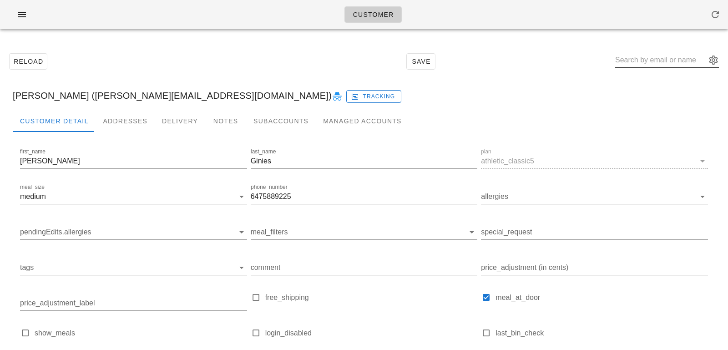
click at [657, 61] on input "text" at bounding box center [660, 60] width 91 height 15
paste input "dmorena@shaw.ca"
type input "dmorena@shaw.ca"
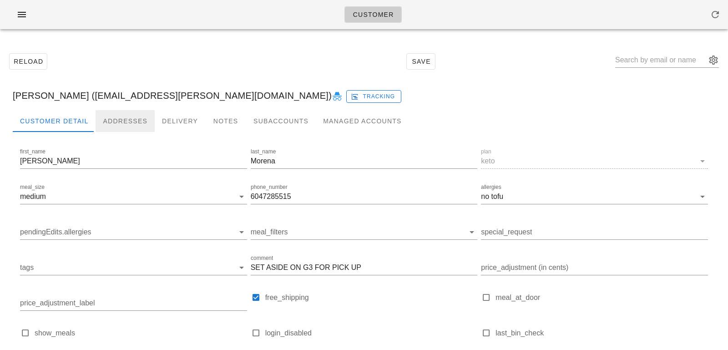
click at [108, 125] on div "Addresses" at bounding box center [125, 121] width 59 height 22
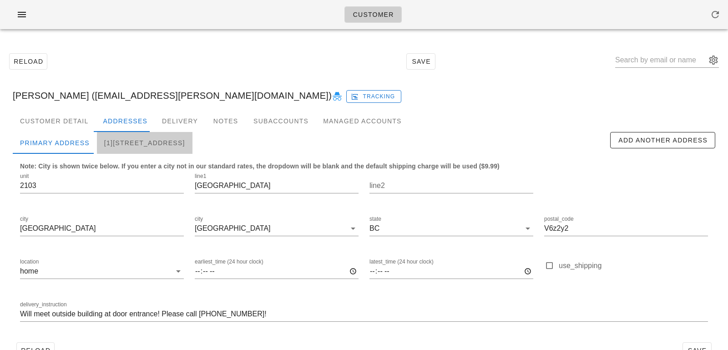
click at [169, 146] on div "[1][STREET_ADDRESS]" at bounding box center [145, 143] width 96 height 22
type input "845 Terminal Avenue"
type input "V6A 2M9"
type input "set aside for pick up"
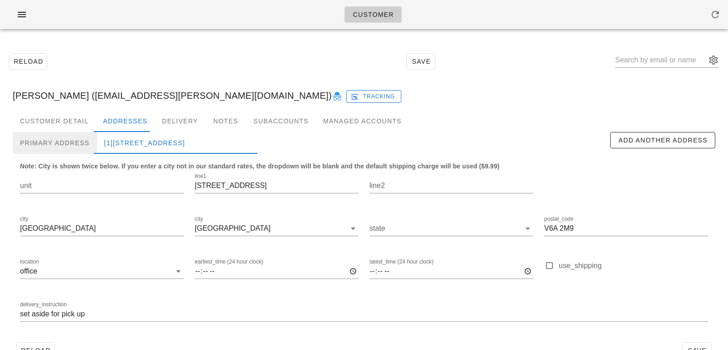
click at [87, 143] on div "Primary Address" at bounding box center [55, 143] width 84 height 22
type input "2103"
type input "1199 Marinaside Crescent"
type input "V6z2y2"
type input "Will meet outside building at door entrance! Please call 604-728-5515!"
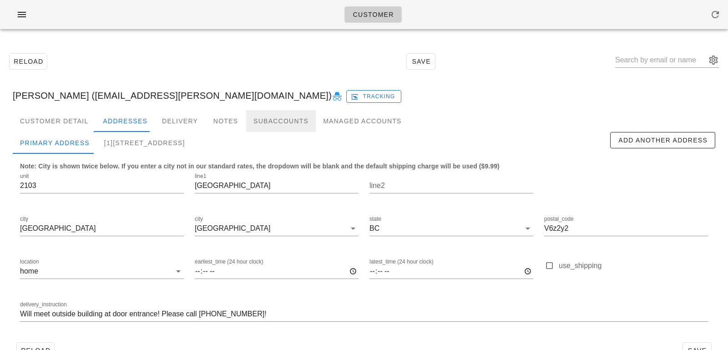
click at [259, 127] on div "Subaccounts" at bounding box center [281, 121] width 70 height 22
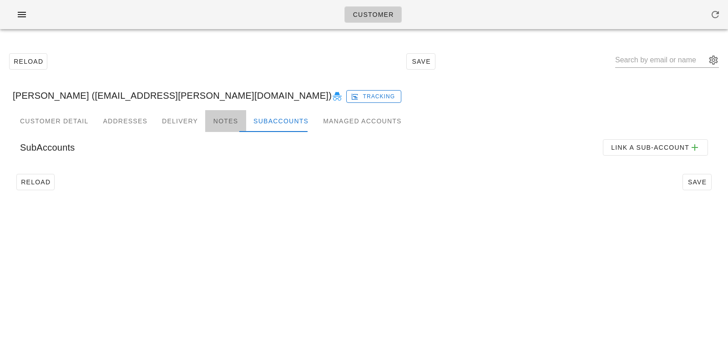
click at [206, 126] on div "Notes" at bounding box center [225, 121] width 41 height 22
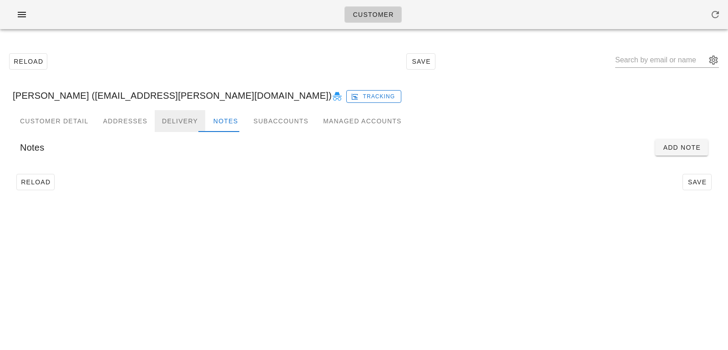
click at [173, 118] on div "Delivery" at bounding box center [180, 121] width 51 height 22
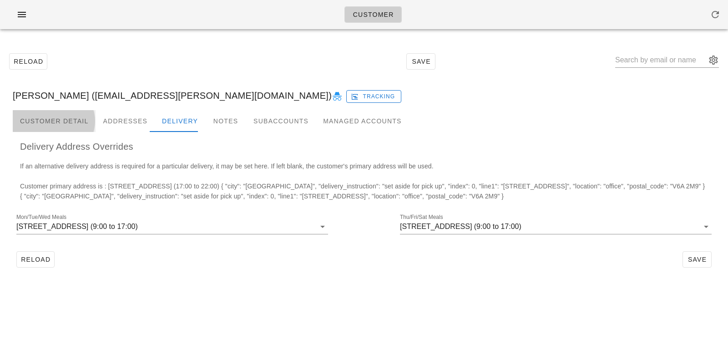
click at [63, 120] on div "Customer Detail" at bounding box center [54, 121] width 83 height 22
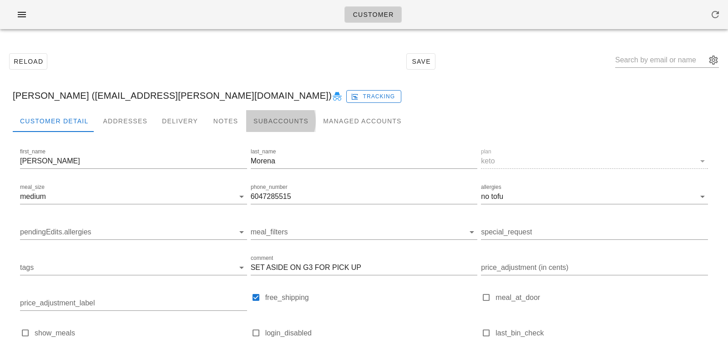
click at [288, 119] on div "Subaccounts" at bounding box center [281, 121] width 70 height 22
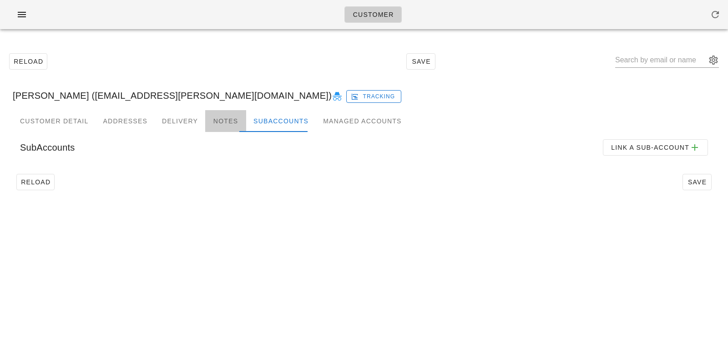
click at [225, 120] on div "Notes" at bounding box center [225, 121] width 41 height 22
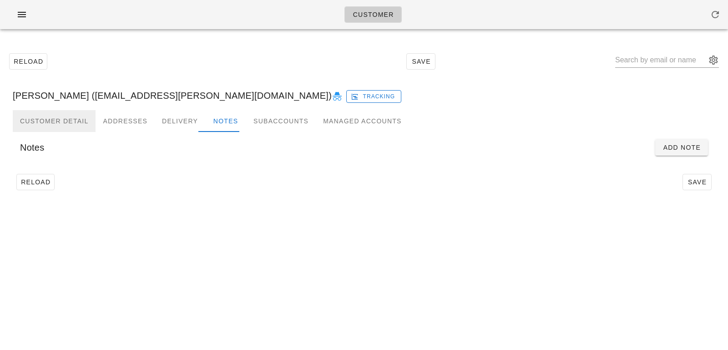
click at [76, 116] on div "Customer Detail" at bounding box center [54, 121] width 83 height 22
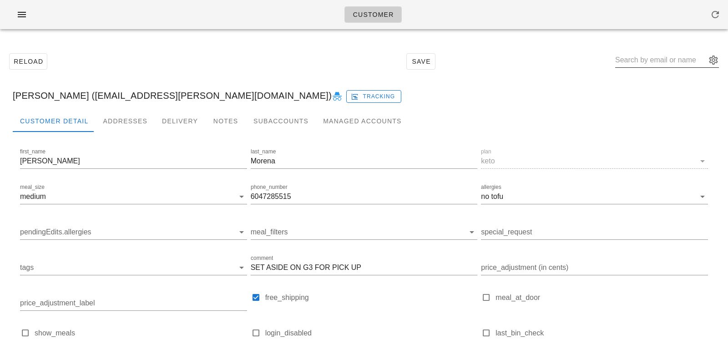
click at [650, 58] on input "text" at bounding box center [660, 60] width 91 height 15
paste input "bradleyhfox@gmail.com"
type input "bradleyhfox@gmail.com"
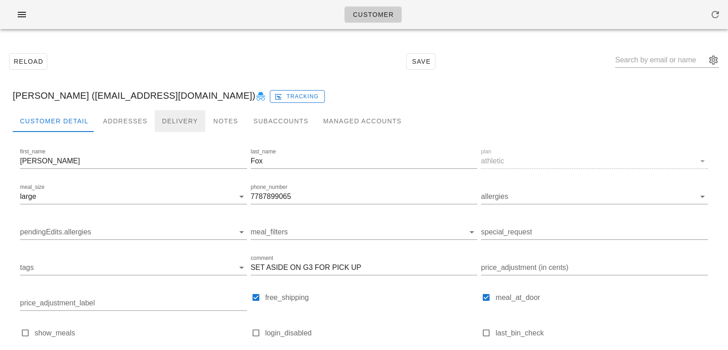
click at [193, 121] on div "Delivery" at bounding box center [180, 121] width 51 height 22
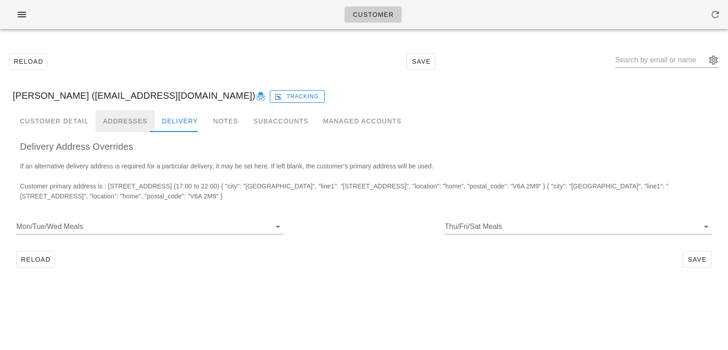
click at [122, 114] on div "Addresses" at bounding box center [125, 121] width 59 height 22
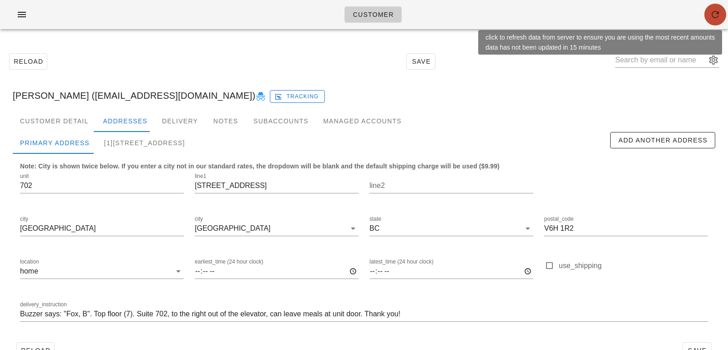
click at [711, 20] on button "button" at bounding box center [716, 15] width 22 height 22
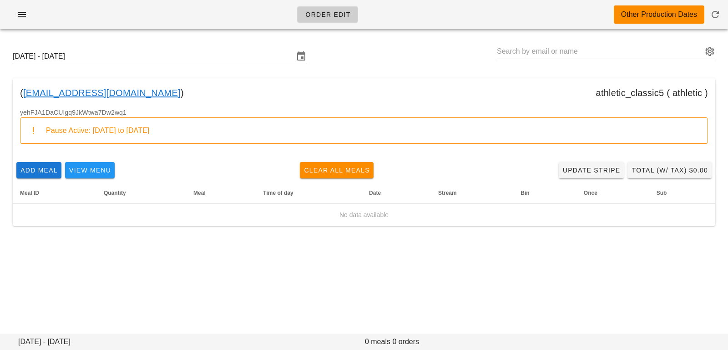
click at [538, 52] on input "text" at bounding box center [600, 51] width 206 height 15
paste input "[EMAIL_ADDRESS][DOMAIN_NAME]"
type input "[PERSON_NAME] ([EMAIL_ADDRESS][DOMAIN_NAME])"
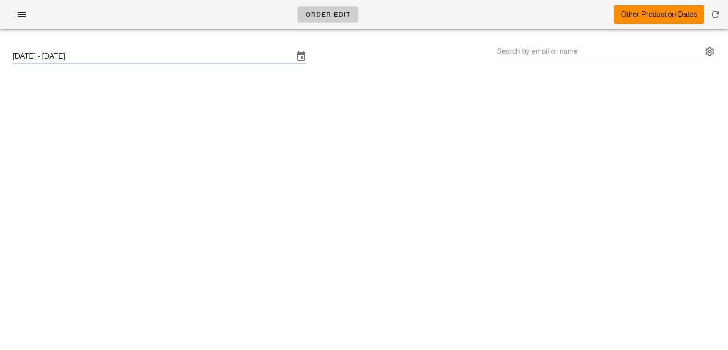
type input "[PERSON_NAME] ([EMAIL_ADDRESS][DOMAIN_NAME])"
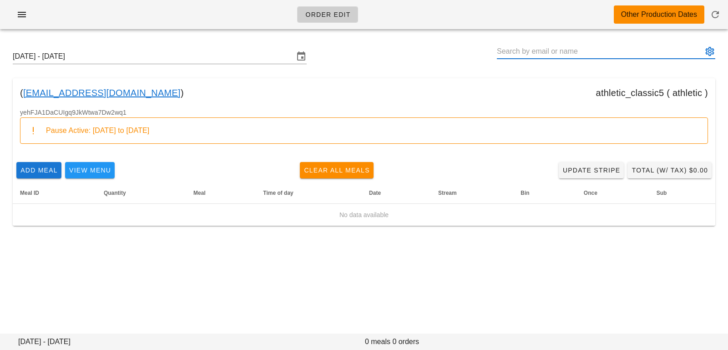
click at [526, 55] on input "text" at bounding box center [600, 51] width 206 height 15
paste input "[EMAIL_ADDRESS][PERSON_NAME][DOMAIN_NAME]"
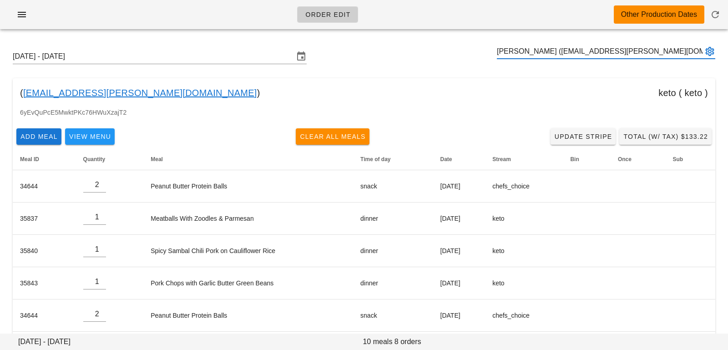
type input "[PERSON_NAME] ([EMAIL_ADDRESS][PERSON_NAME][DOMAIN_NAME])"
paste input "[EMAIL_ADDRESS][DOMAIN_NAME]"
type input "[PERSON_NAME] ([EMAIL_ADDRESS][DOMAIN_NAME])"
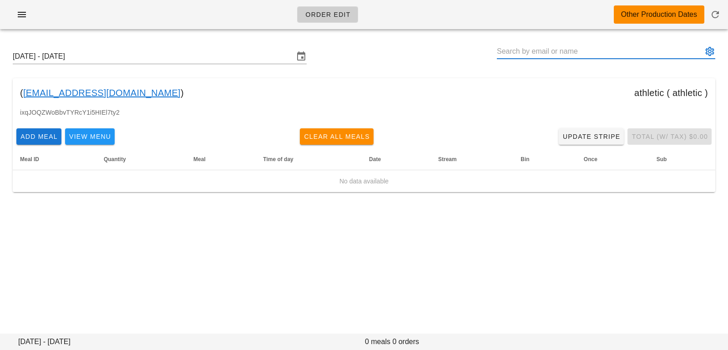
click at [517, 50] on input "text" at bounding box center [600, 51] width 206 height 15
paste input "[EMAIL_ADDRESS][DOMAIN_NAME]"
type input "[PERSON_NAME] ([EMAIL_ADDRESS][DOMAIN_NAME])"
click at [519, 55] on input "text" at bounding box center [600, 51] width 206 height 15
paste input "[EMAIL_ADDRESS][DOMAIN_NAME]"
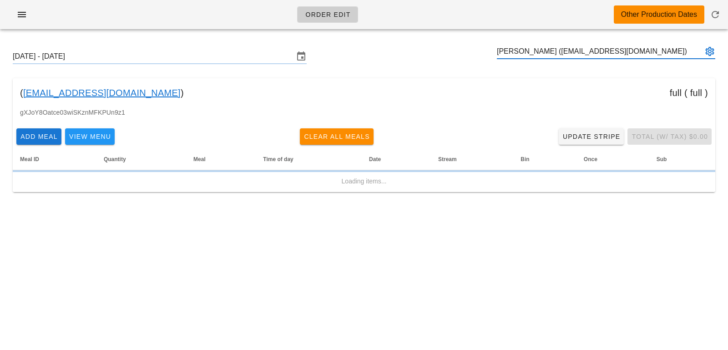
type input "[PERSON_NAME] ([EMAIL_ADDRESS][DOMAIN_NAME])"
click at [525, 86] on div "( [EMAIL_ADDRESS][DOMAIN_NAME] ) full ( full )" at bounding box center [364, 92] width 703 height 29
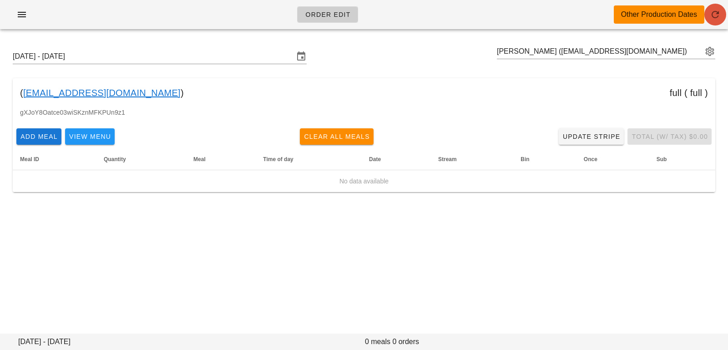
click at [715, 16] on icon "button" at bounding box center [715, 14] width 11 height 11
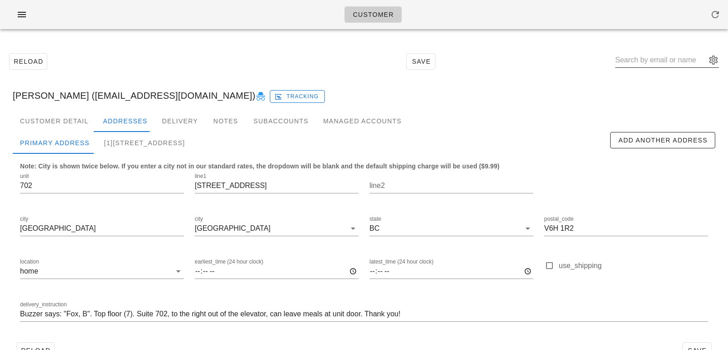
click at [648, 61] on input "text" at bounding box center [660, 60] width 91 height 15
paste input "[EMAIL_ADDRESS][DOMAIN_NAME]"
type input "[EMAIL_ADDRESS][DOMAIN_NAME]"
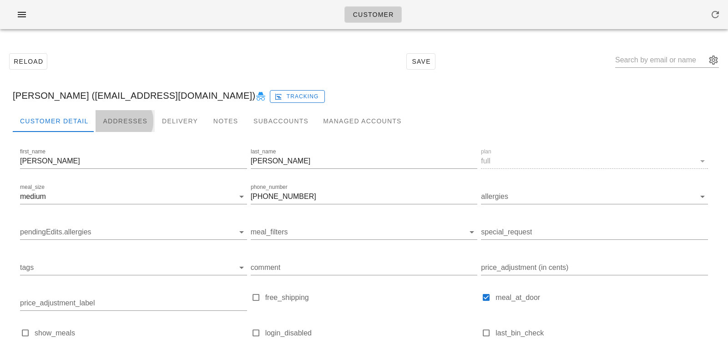
click at [104, 124] on div "Addresses" at bounding box center [125, 121] width 59 height 22
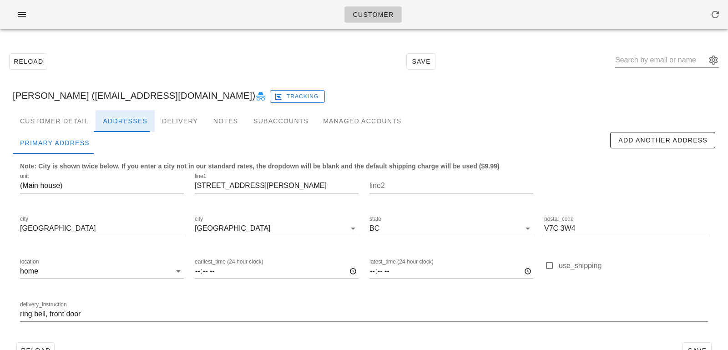
scroll to position [25, 0]
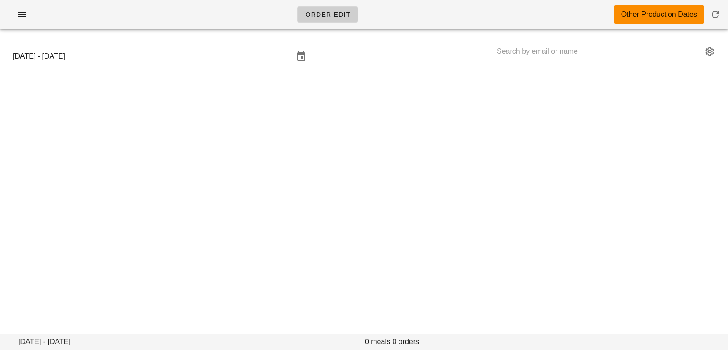
type input "Erin Gibson (ering.assistant@gmail.com)"
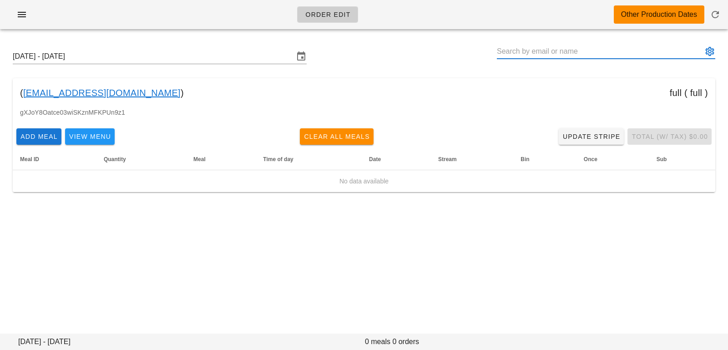
click at [546, 50] on input "text" at bounding box center [600, 51] width 206 height 15
paste input "mmferguson@gmail.com"
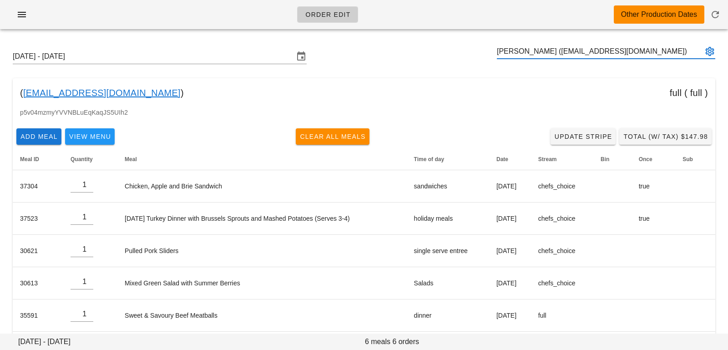
scroll to position [5, 0]
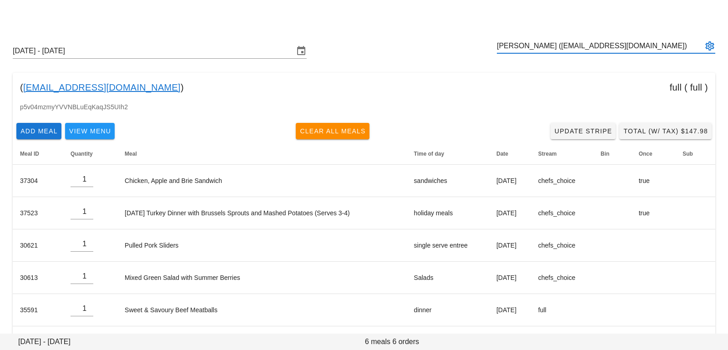
type input "Melinda Robertson (mmferguson@gmail.com)"
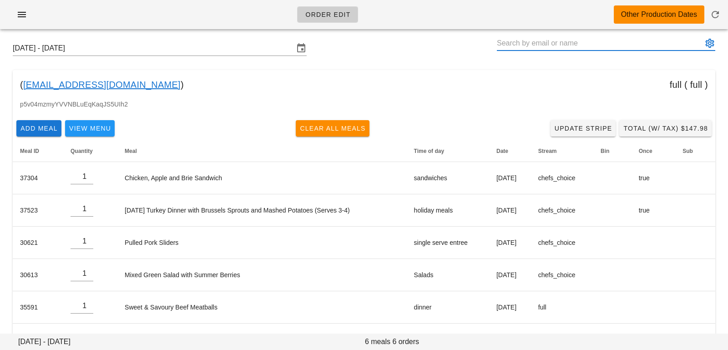
scroll to position [0, 0]
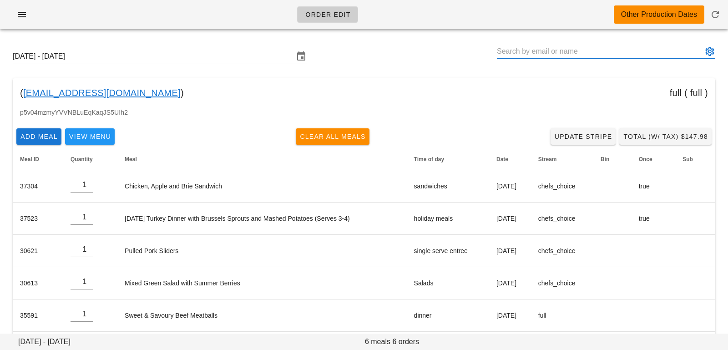
click at [550, 51] on input "text" at bounding box center [600, 51] width 206 height 15
click at [519, 53] on input "text" at bounding box center [600, 51] width 206 height 15
paste input "bethany.schiedel@gmail.com"
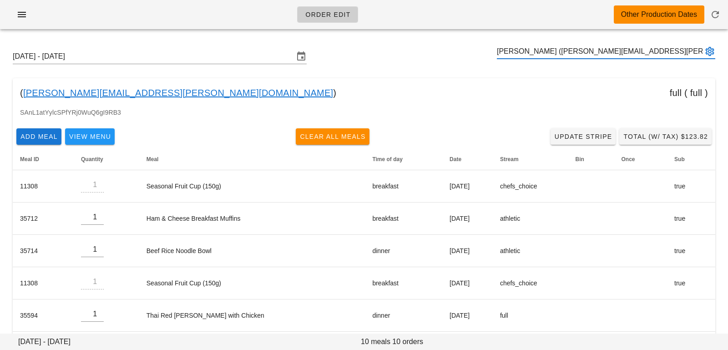
type input "bethany schiedel (bethany.schiedel@gmail.com)"
click at [535, 51] on input "text" at bounding box center [600, 51] width 206 height 15
paste input "lrebernak@shaw.ca"
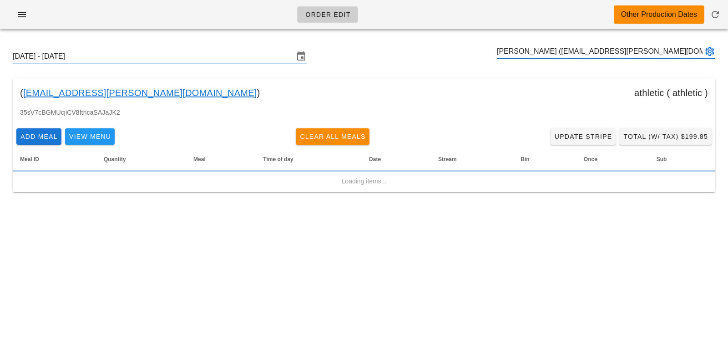
type input "[PERSON_NAME] ([EMAIL_ADDRESS][PERSON_NAME][DOMAIN_NAME])"
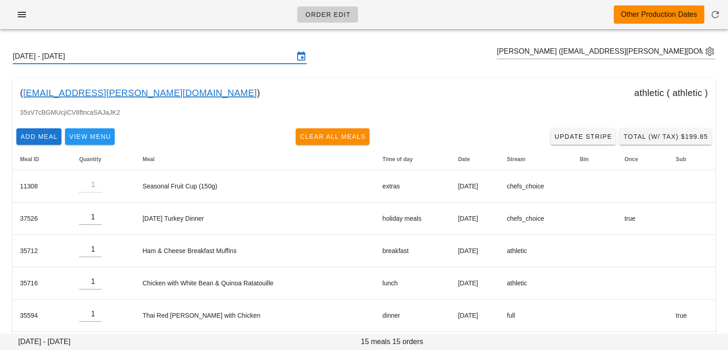
click at [221, 54] on input "Sunday October 12 - Saturday October 18" at bounding box center [153, 56] width 281 height 15
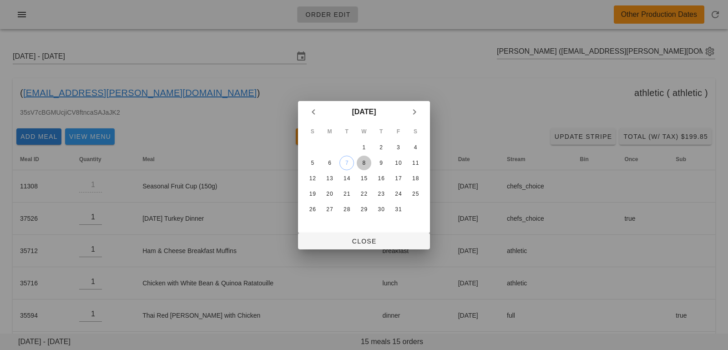
click at [364, 162] on div "8" at bounding box center [364, 163] width 15 height 6
click at [361, 242] on span "Close" at bounding box center [363, 241] width 117 height 7
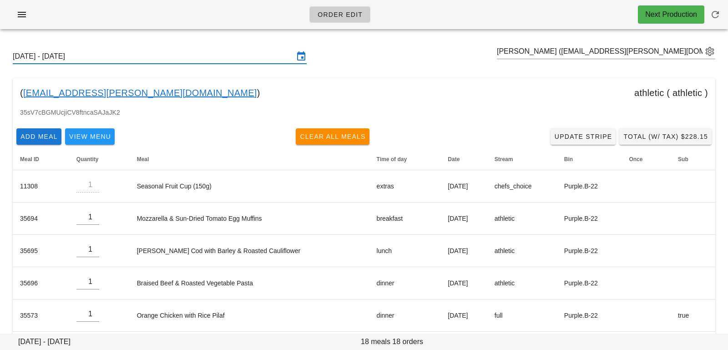
click at [247, 55] on input "Sunday October 5 - Saturday October 11" at bounding box center [153, 56] width 281 height 15
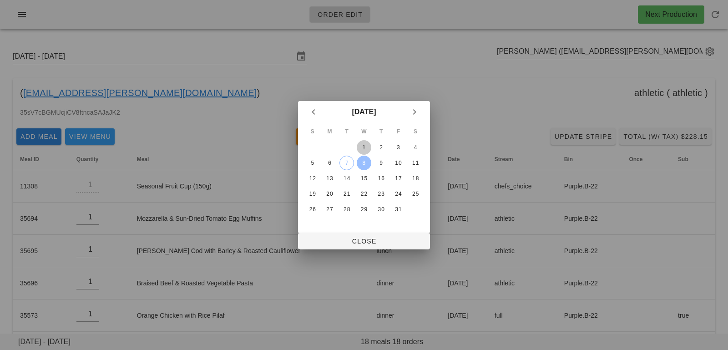
click at [362, 146] on div "1" at bounding box center [364, 147] width 15 height 6
click at [360, 239] on span "Close" at bounding box center [363, 241] width 117 height 7
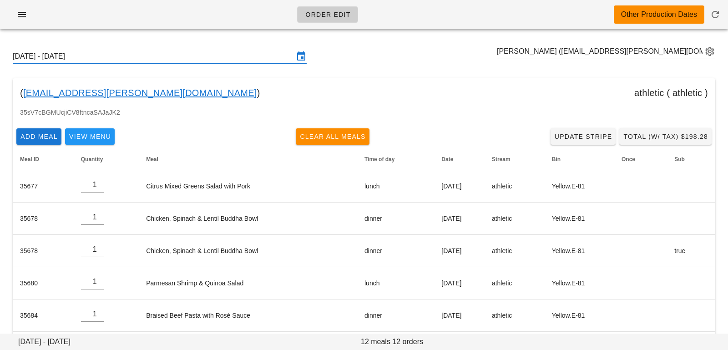
click at [162, 58] on input "Sunday September 28 - Saturday October 4" at bounding box center [153, 56] width 281 height 15
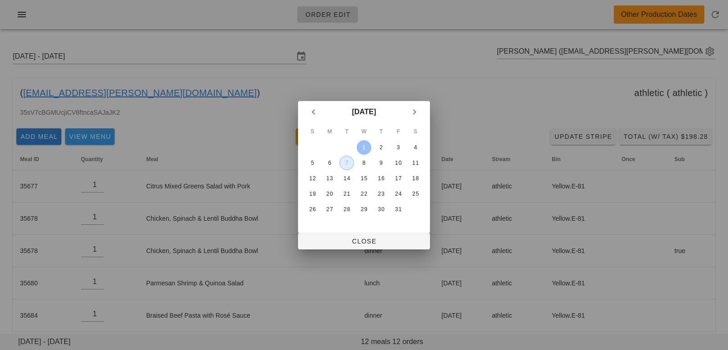
click at [346, 163] on div "7" at bounding box center [347, 163] width 14 height 6
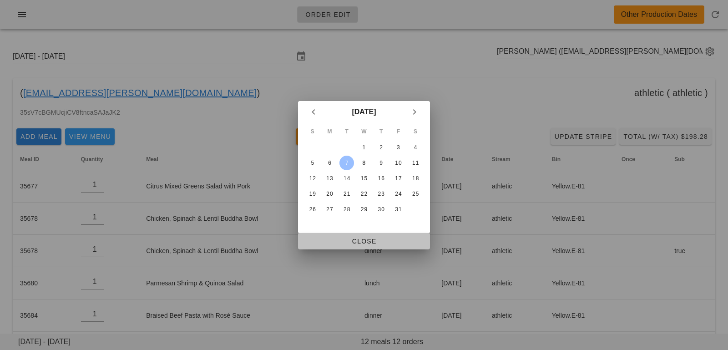
click at [338, 234] on button "Close" at bounding box center [364, 241] width 132 height 16
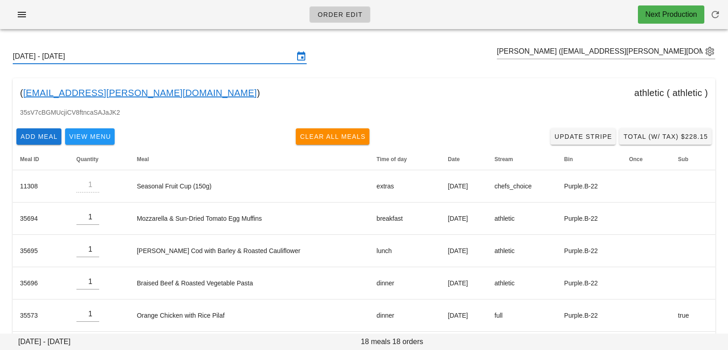
click at [166, 63] on input "Sunday October 5 - Saturday October 11" at bounding box center [153, 56] width 281 height 15
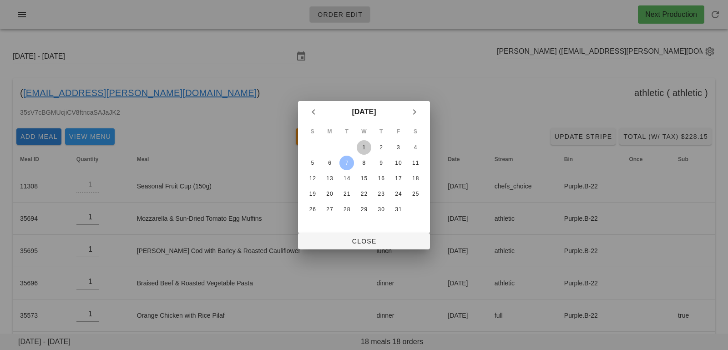
click at [365, 147] on div "1" at bounding box center [364, 147] width 15 height 6
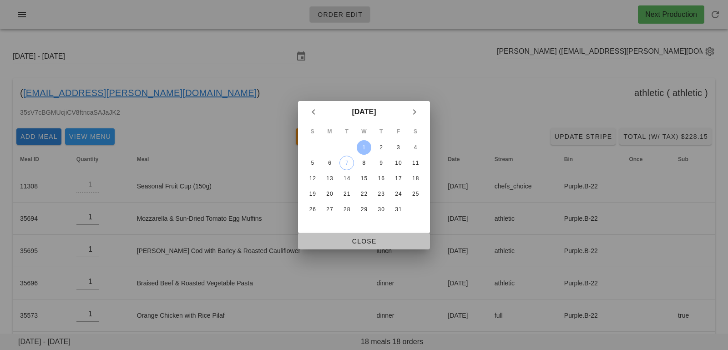
click at [357, 241] on span "Close" at bounding box center [363, 241] width 117 height 7
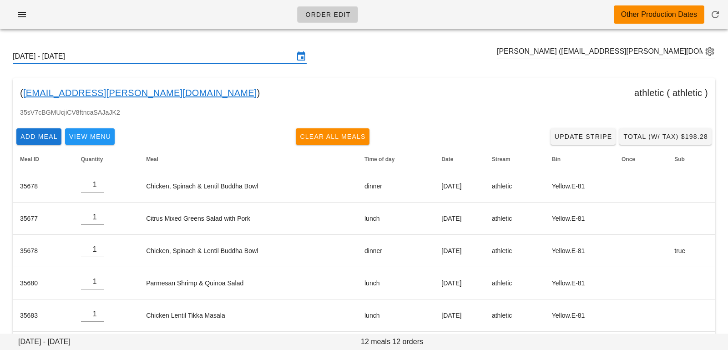
click at [241, 59] on input "Sunday September 28 - Saturday October 4" at bounding box center [153, 56] width 281 height 15
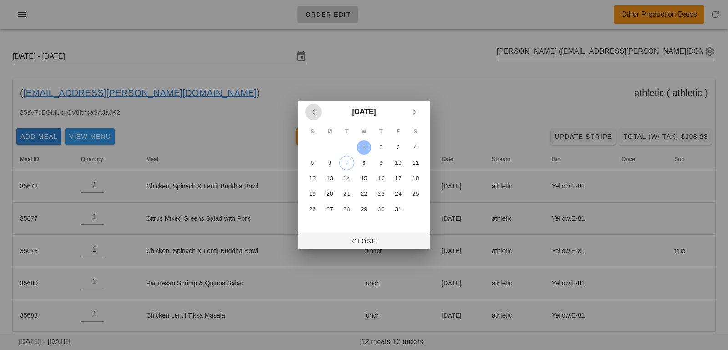
click at [310, 118] on button "Previous month" at bounding box center [313, 112] width 16 height 16
click at [349, 213] on button "30" at bounding box center [347, 209] width 15 height 15
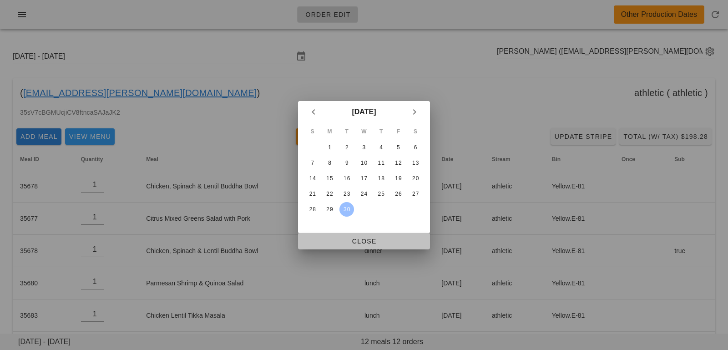
click at [350, 246] on button "Close" at bounding box center [364, 241] width 132 height 16
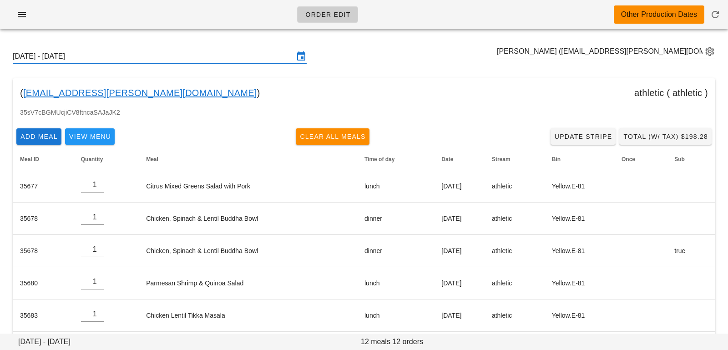
click at [238, 62] on input "Sunday September 28 - Saturday October 4" at bounding box center [153, 56] width 281 height 15
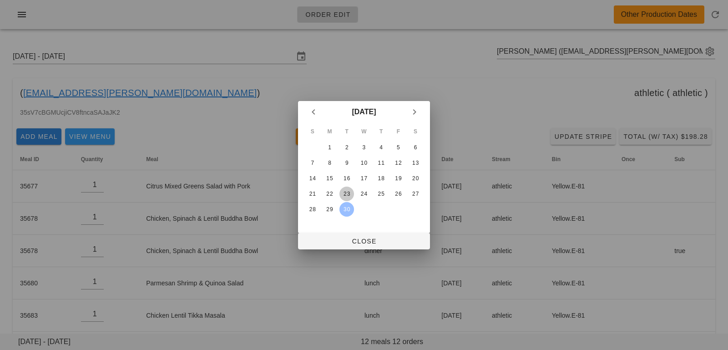
click at [347, 193] on div "23" at bounding box center [347, 194] width 15 height 6
click at [352, 240] on span "Close" at bounding box center [363, 241] width 117 height 7
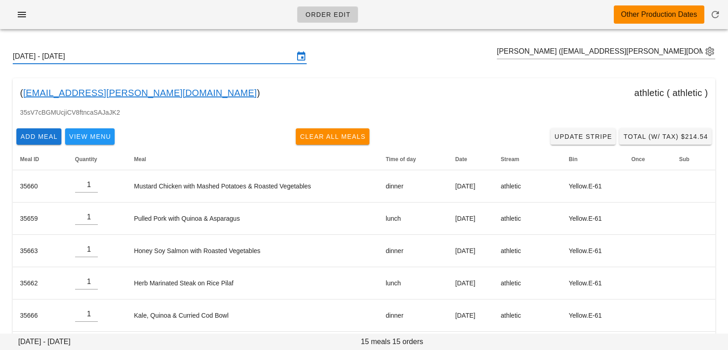
click at [237, 57] on input "Sunday September 21 - Saturday September 27" at bounding box center [153, 56] width 281 height 15
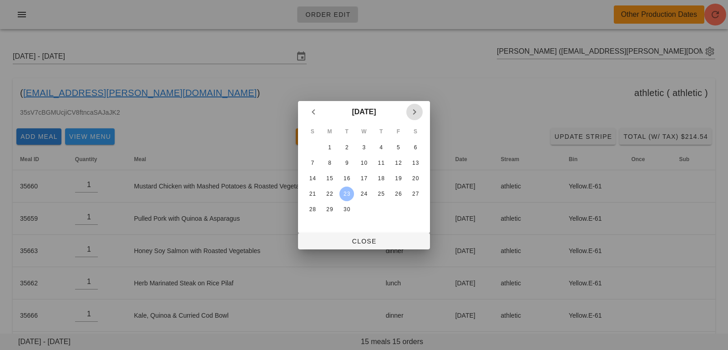
click at [415, 110] on icon "Next month" at bounding box center [414, 112] width 11 height 11
click at [353, 160] on div "7" at bounding box center [347, 163] width 14 height 6
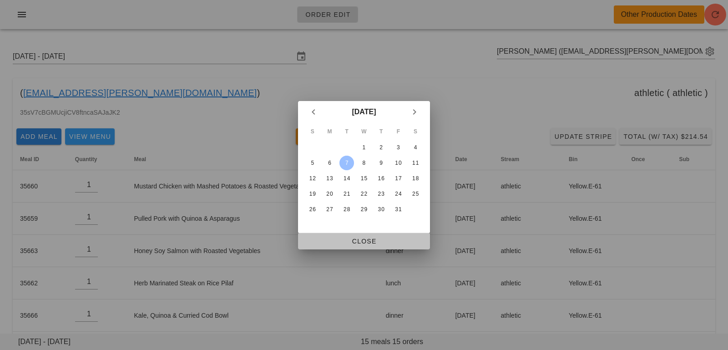
click at [345, 235] on button "Close" at bounding box center [364, 241] width 132 height 16
type input "Sunday October 5 - Saturday October 11"
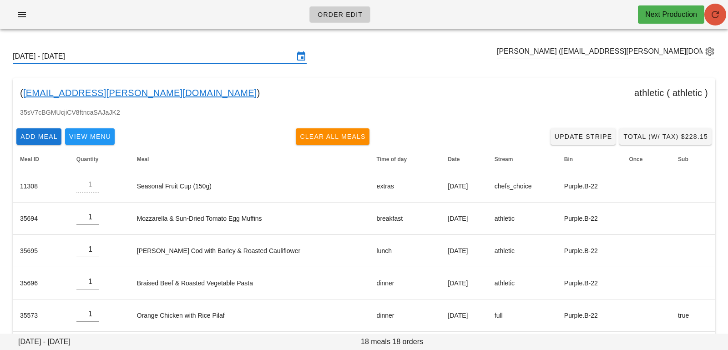
click at [713, 20] on button "button" at bounding box center [716, 15] width 22 height 22
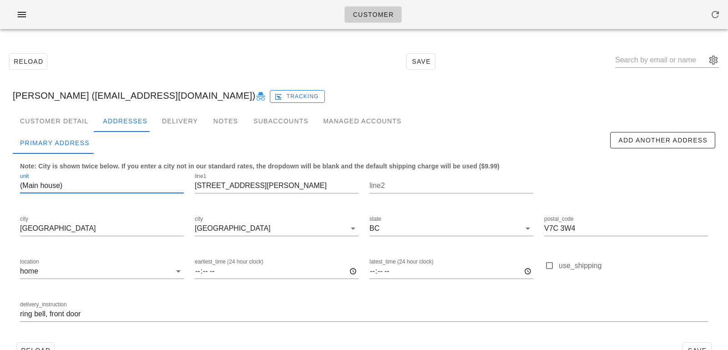
drag, startPoint x: 74, startPoint y: 182, endPoint x: 0, endPoint y: 163, distance: 76.5
click at [0, 163] on div "Reload Save [PERSON_NAME] ([EMAIL_ADDRESS][DOMAIN_NAME]) Tracking Customer Deta…" at bounding box center [364, 205] width 728 height 339
click at [21, 315] on input "ring bell, front door" at bounding box center [364, 314] width 688 height 15
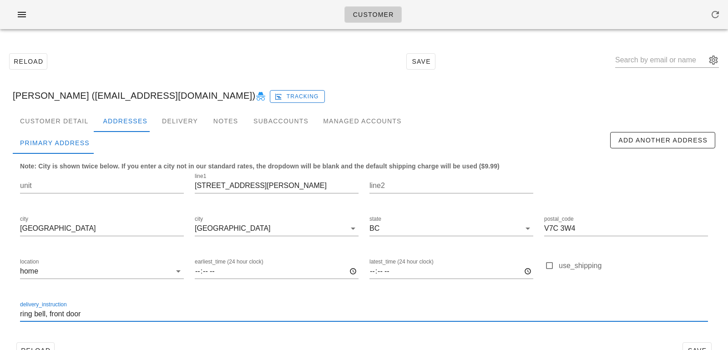
paste input "(Main house)"
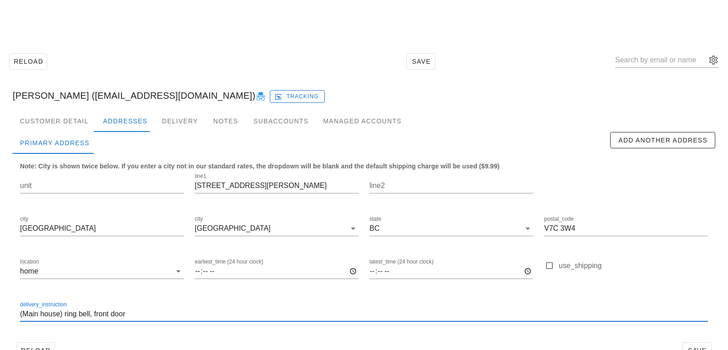
scroll to position [25, 0]
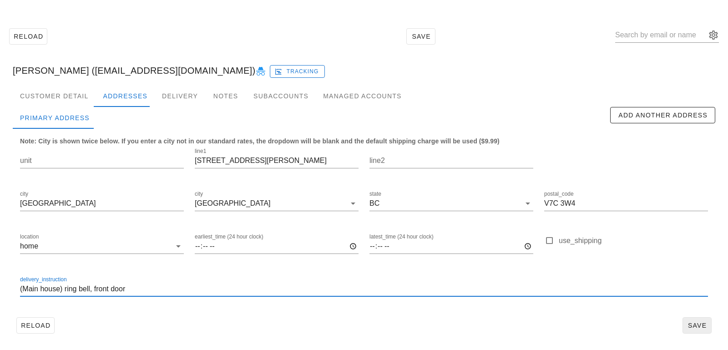
type input "(Main house) ring bell, front door"
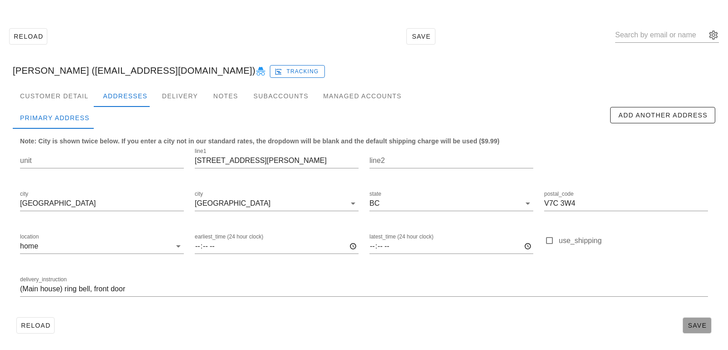
click at [687, 323] on span "Save" at bounding box center [697, 325] width 21 height 7
click at [75, 92] on div "Customer Detail" at bounding box center [54, 96] width 83 height 22
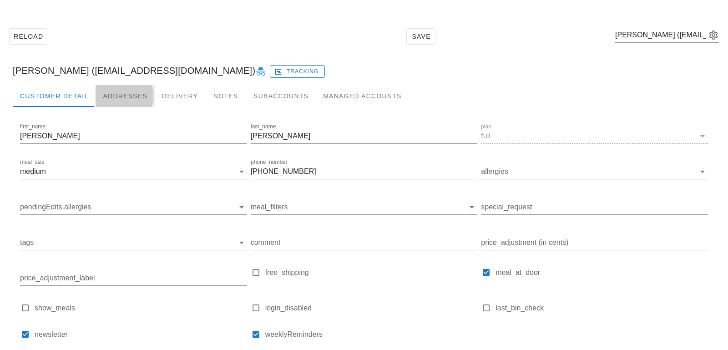
click at [112, 90] on div "Addresses" at bounding box center [125, 96] width 59 height 22
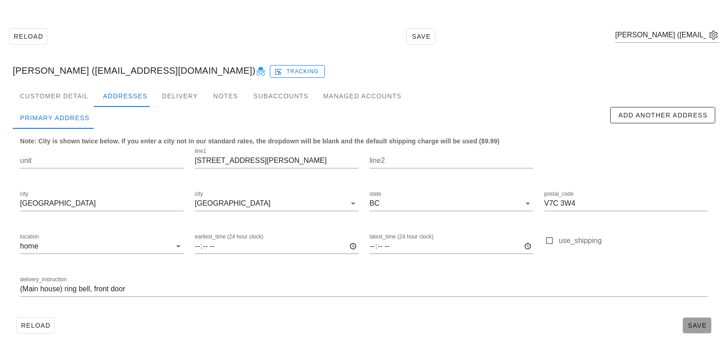
click at [700, 325] on span "Save" at bounding box center [697, 325] width 21 height 7
click at [76, 91] on div "Customer Detail" at bounding box center [54, 96] width 83 height 22
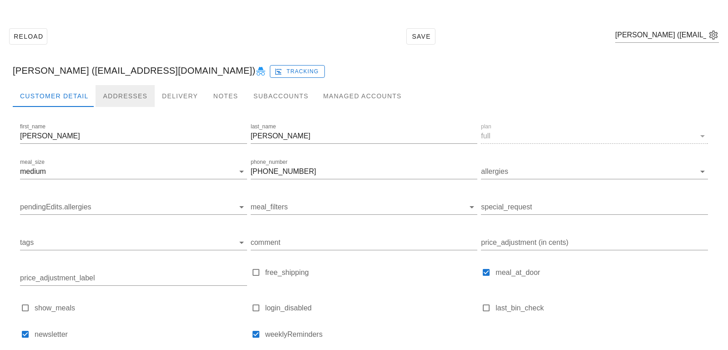
click at [108, 92] on div "Addresses" at bounding box center [125, 96] width 59 height 22
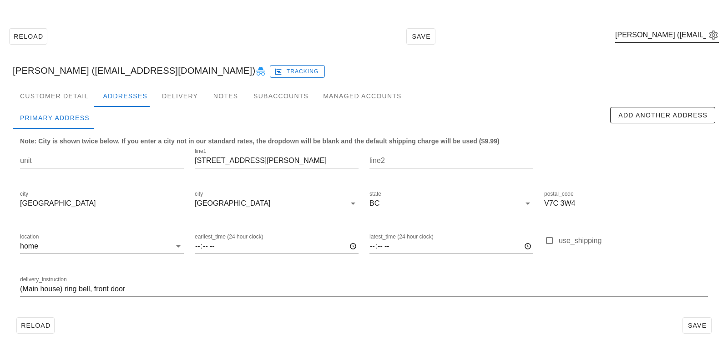
click at [713, 38] on button "appended action" at bounding box center [713, 35] width 11 height 11
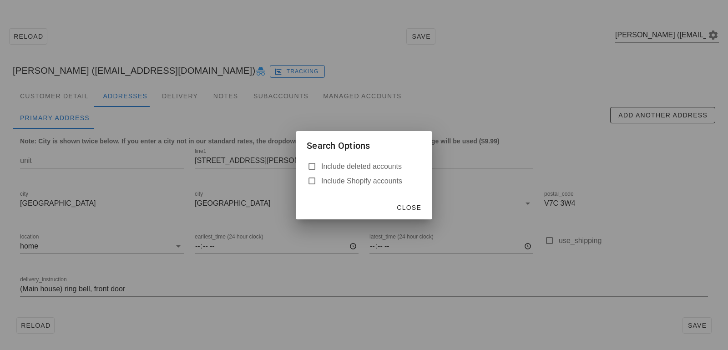
click at [359, 170] on label "Include deleted accounts" at bounding box center [371, 166] width 100 height 9
checkbox input "true"
click at [406, 204] on span "Close" at bounding box center [408, 207] width 25 height 7
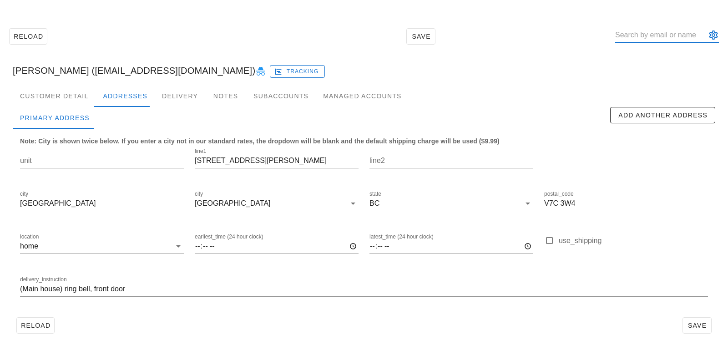
click at [642, 28] on input "text" at bounding box center [660, 35] width 91 height 15
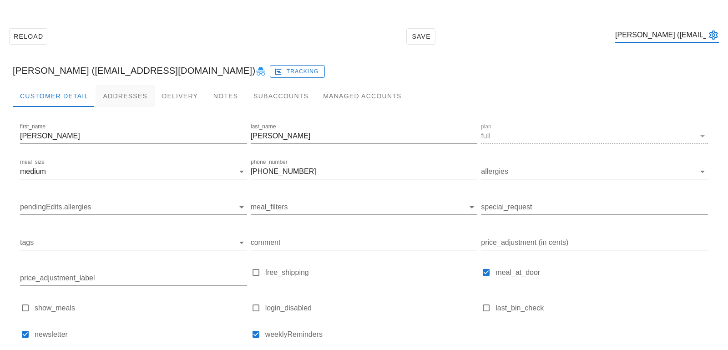
type input "[PERSON_NAME] ([EMAIL_ADDRESS][DOMAIN_NAME])"
click at [125, 95] on div "Addresses" at bounding box center [125, 96] width 59 height 22
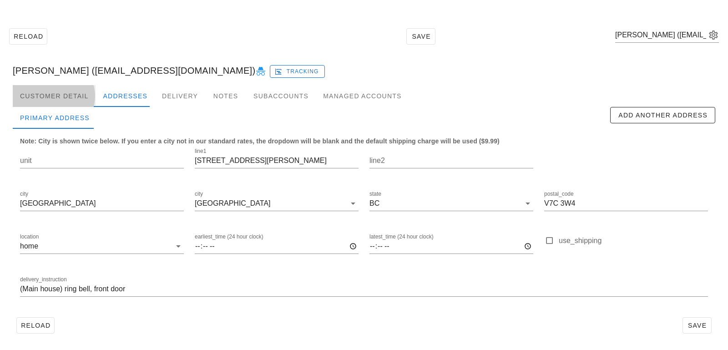
click at [70, 106] on div "Customer Detail" at bounding box center [54, 96] width 83 height 22
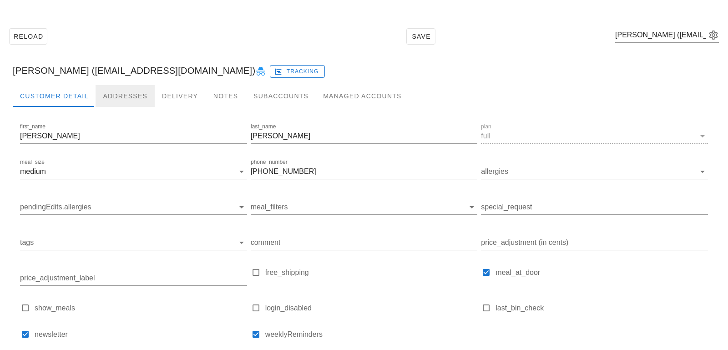
click at [120, 98] on div "Addresses" at bounding box center [125, 96] width 59 height 22
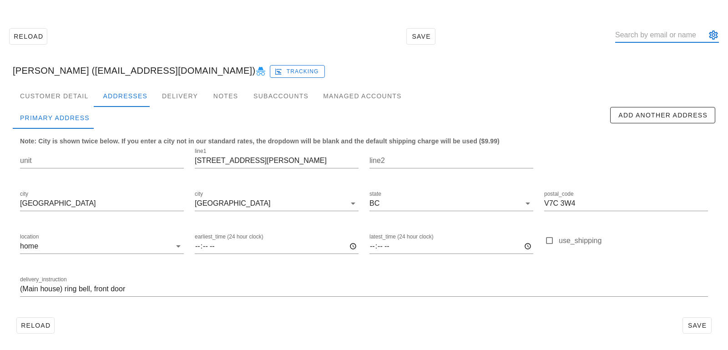
click at [645, 41] on input "text" at bounding box center [660, 35] width 91 height 15
paste input "bethany.schiedel@gmail.com"
type input "bethany.schiedel@gmail.com"
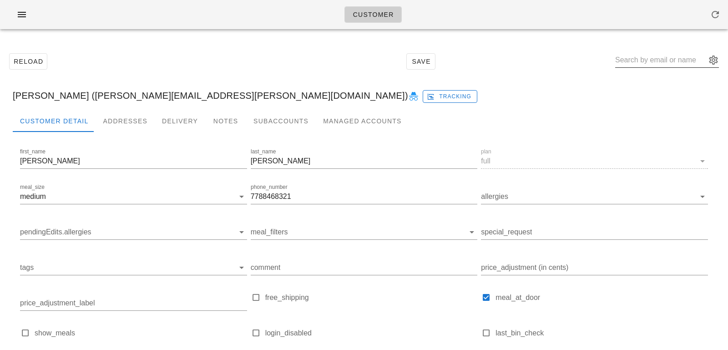
click at [650, 63] on input "text" at bounding box center [660, 60] width 91 height 15
paste input "[EMAIL_ADDRESS][PERSON_NAME][DOMAIN_NAME]"
type input "[EMAIL_ADDRESS][PERSON_NAME][DOMAIN_NAME]"
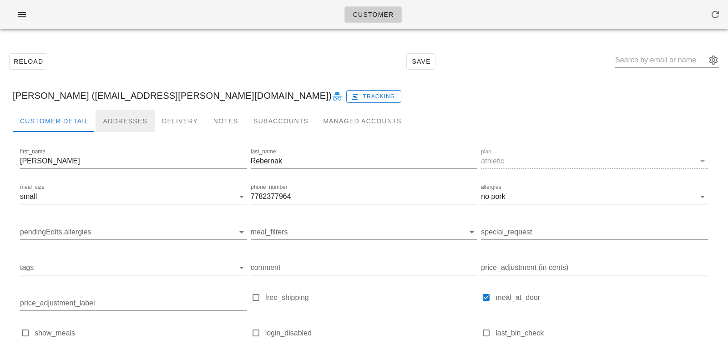
click at [142, 129] on div "Addresses" at bounding box center [125, 121] width 59 height 22
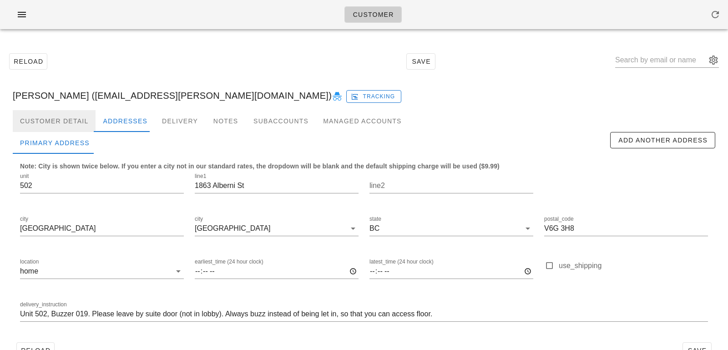
click at [61, 126] on div "Customer Detail" at bounding box center [54, 121] width 83 height 22
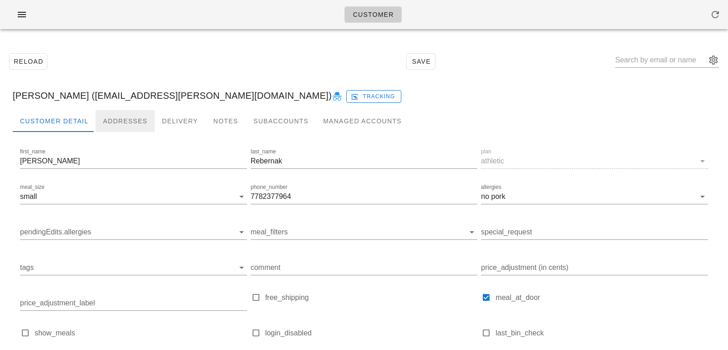
click at [120, 124] on div "Addresses" at bounding box center [125, 121] width 59 height 22
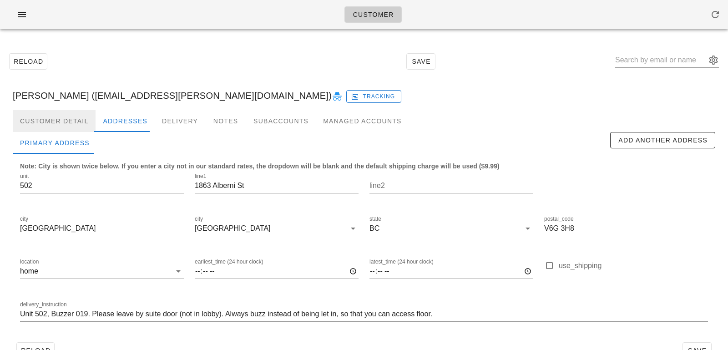
click at [81, 117] on div "Customer Detail" at bounding box center [54, 121] width 83 height 22
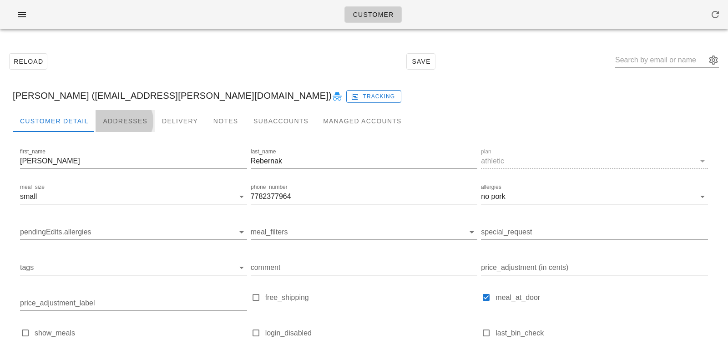
click at [107, 117] on div "Addresses" at bounding box center [125, 121] width 59 height 22
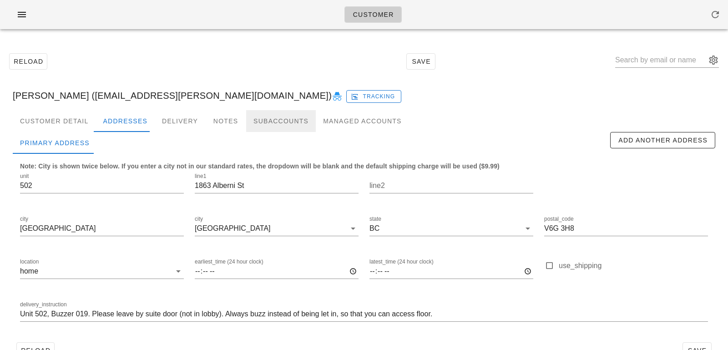
click at [248, 119] on div "Subaccounts" at bounding box center [281, 121] width 70 height 22
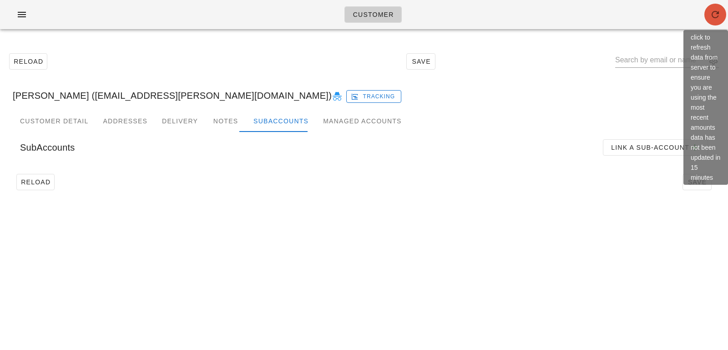
click at [718, 12] on icon "button" at bounding box center [715, 14] width 11 height 11
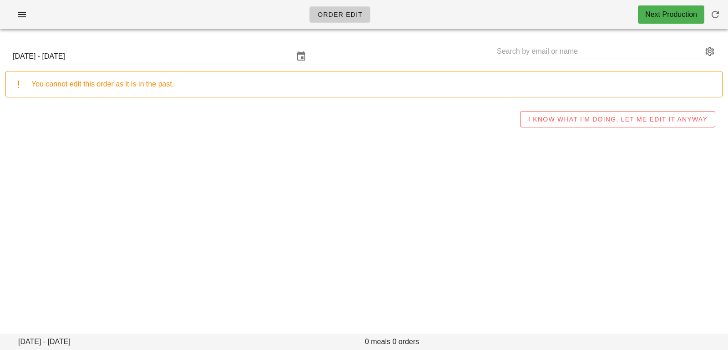
type input "[PERSON_NAME] ([EMAIL_ADDRESS][PERSON_NAME][DOMAIN_NAME])"
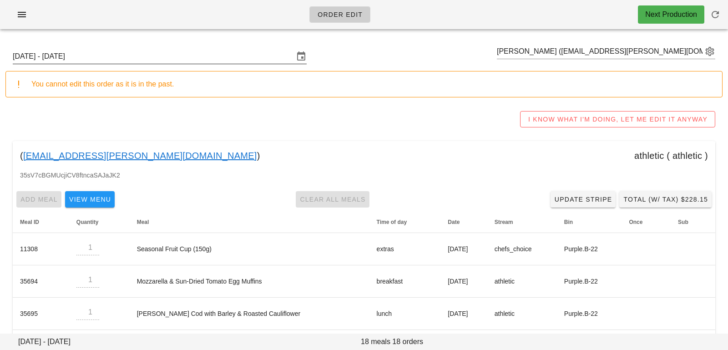
click at [178, 61] on input "[DATE] - [DATE]" at bounding box center [153, 56] width 281 height 15
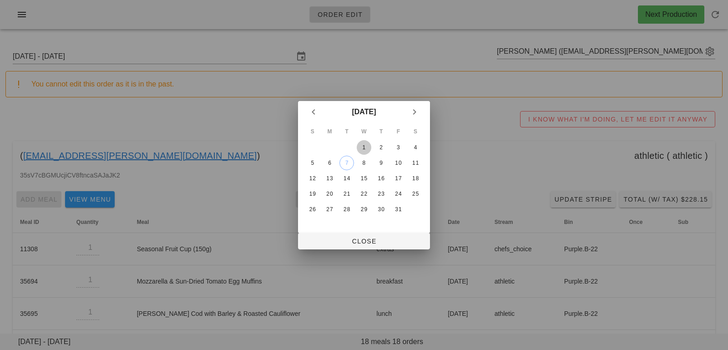
click at [369, 150] on div "1" at bounding box center [364, 147] width 15 height 6
click at [362, 243] on span "Close" at bounding box center [363, 241] width 117 height 7
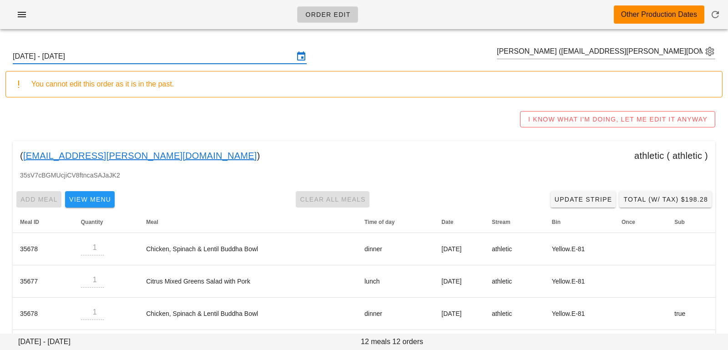
click at [219, 64] on div "[DATE] - [DATE]" at bounding box center [160, 56] width 294 height 15
click at [186, 48] on div "[DATE] - [DATE] [PERSON_NAME] ([EMAIL_ADDRESS][PERSON_NAME][DOMAIN_NAME])" at bounding box center [363, 56] width 717 height 29
click at [157, 59] on input "[DATE] - [DATE]" at bounding box center [153, 56] width 281 height 15
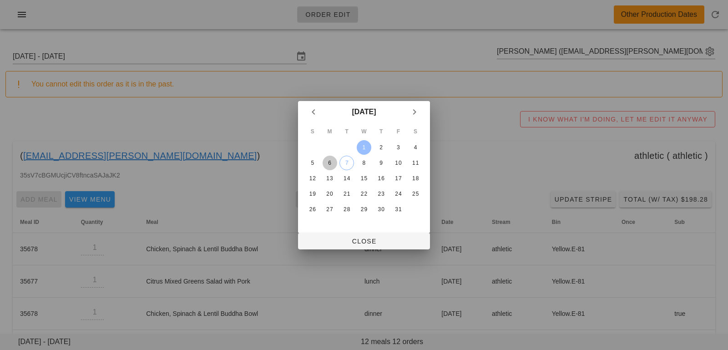
click at [328, 165] on div "6" at bounding box center [330, 163] width 15 height 6
click at [340, 234] on button "Close" at bounding box center [364, 241] width 132 height 16
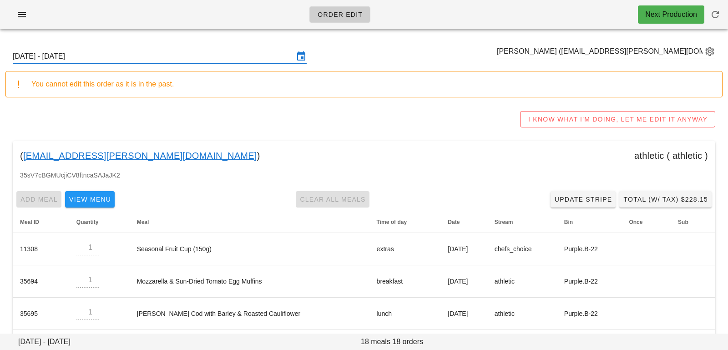
click at [261, 58] on input "Sunday October 5 - Saturday October 11" at bounding box center [153, 56] width 281 height 15
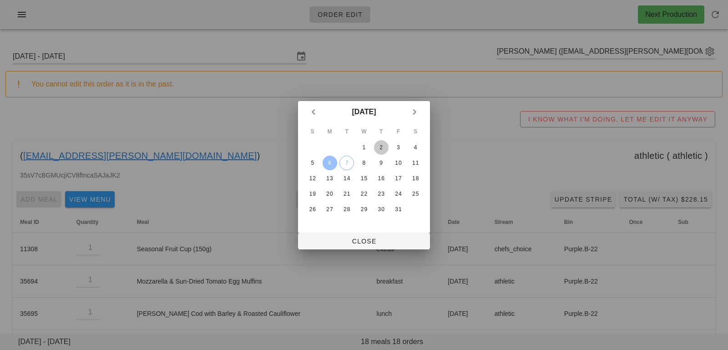
click at [381, 145] on div "2" at bounding box center [381, 147] width 15 height 6
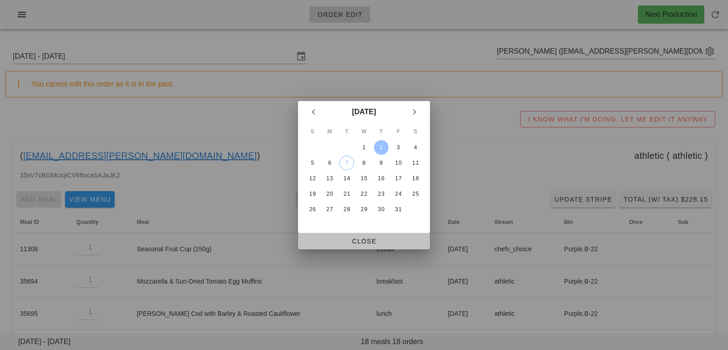
click at [358, 245] on span "Close" at bounding box center [363, 241] width 117 height 7
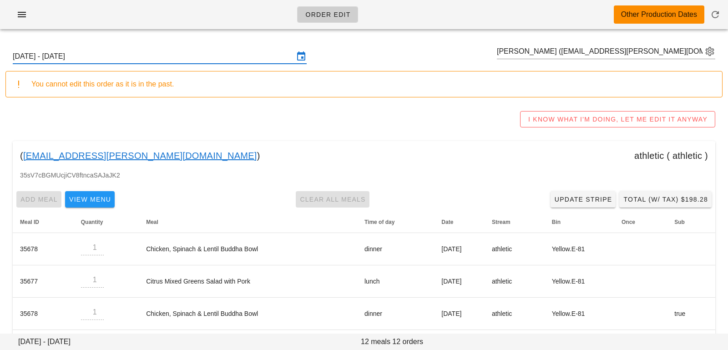
click at [205, 56] on input "Sunday September 28 - Saturday October 4" at bounding box center [153, 56] width 281 height 15
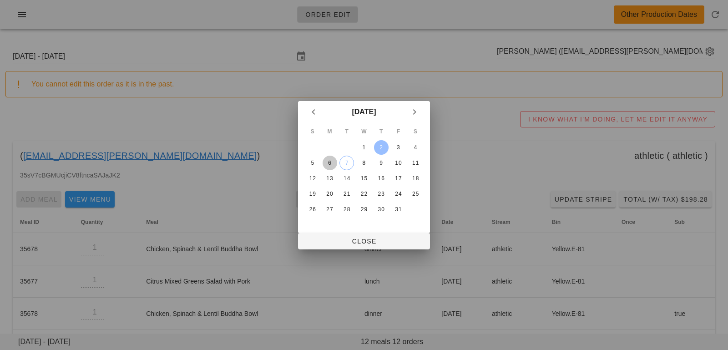
click at [335, 165] on div "6" at bounding box center [330, 163] width 15 height 6
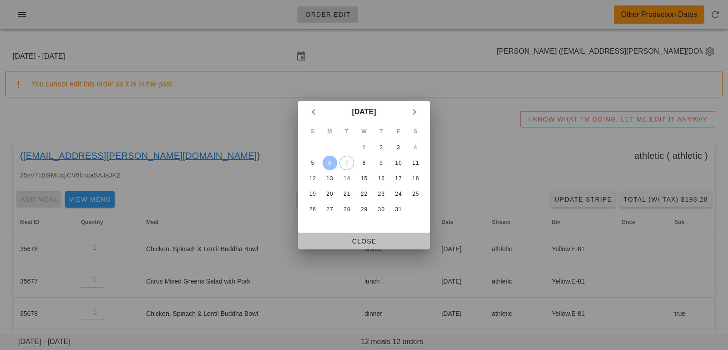
click at [344, 235] on button "Close" at bounding box center [364, 241] width 132 height 16
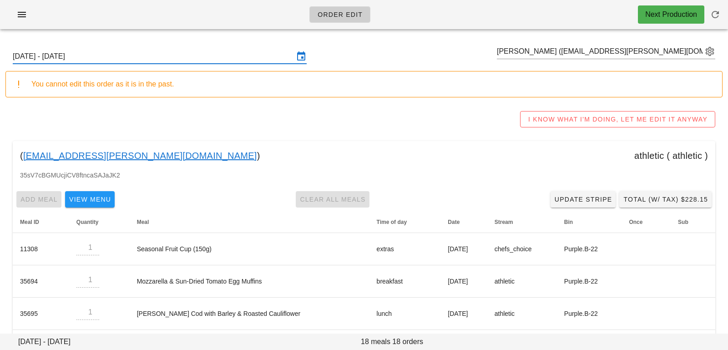
click at [194, 52] on input "Sunday October 5 - Saturday October 11" at bounding box center [153, 56] width 281 height 15
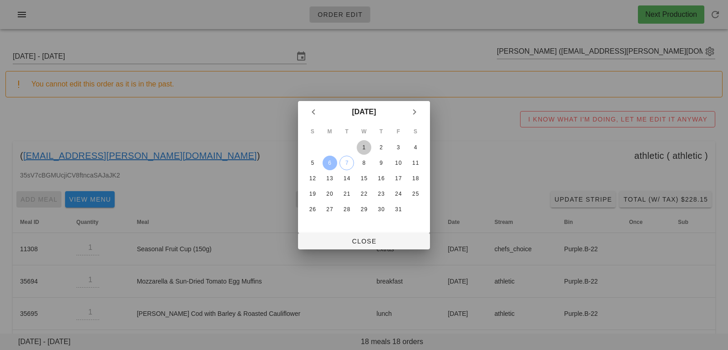
click at [364, 144] on div "1" at bounding box center [364, 147] width 15 height 6
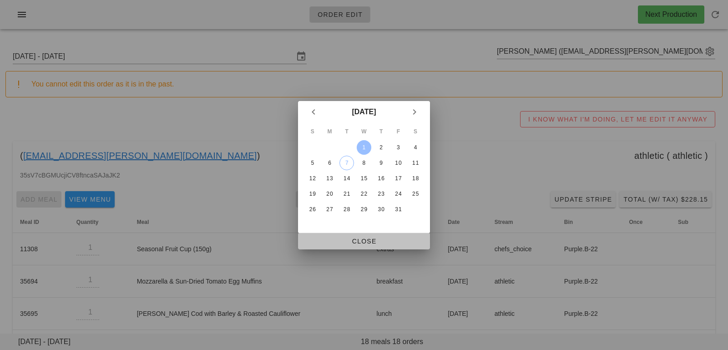
click at [347, 238] on span "Close" at bounding box center [363, 241] width 117 height 7
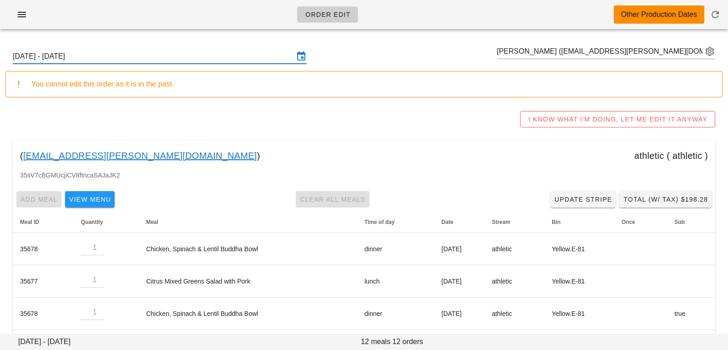
click at [214, 57] on input "Sunday September 28 - Saturday October 4" at bounding box center [153, 56] width 281 height 15
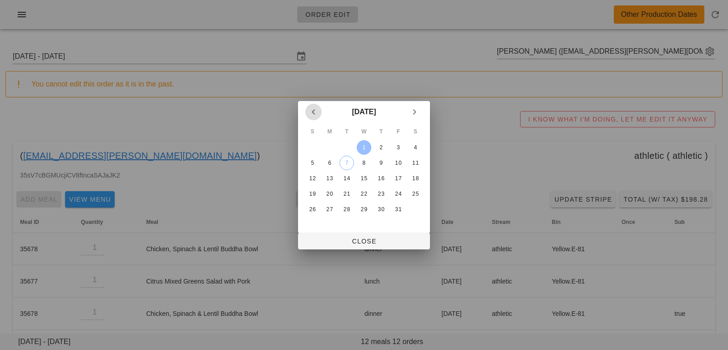
click at [313, 112] on icon "Previous month" at bounding box center [313, 112] width 11 height 11
click at [351, 191] on div "23" at bounding box center [347, 194] width 15 height 6
click at [353, 230] on div "S M T W T F S 1 2 3 4 5 6 7 8 9 10 11 12 13 14 15 16 17 18 19 20 21 22 23 24 25…" at bounding box center [364, 178] width 132 height 110
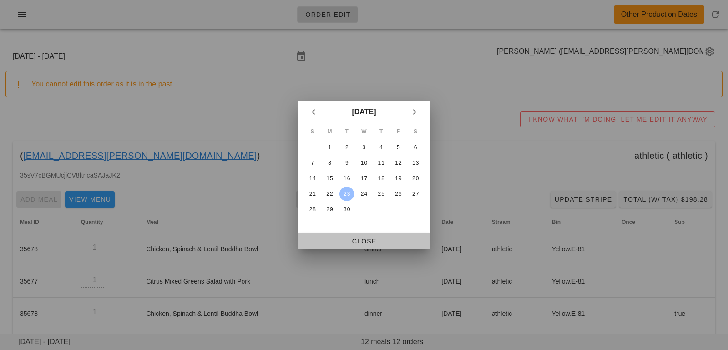
click at [350, 245] on button "Close" at bounding box center [364, 241] width 132 height 16
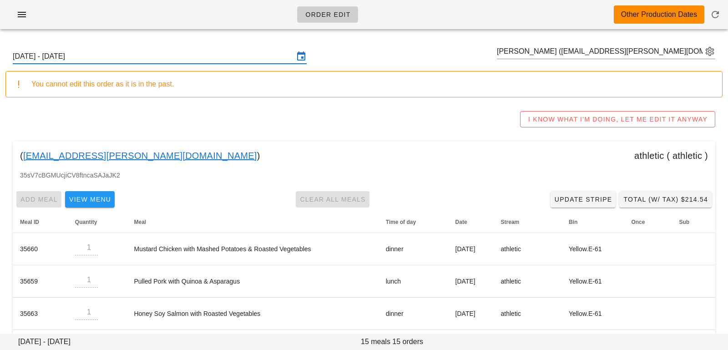
click at [254, 57] on input "Sunday September 21 - Saturday September 27" at bounding box center [153, 56] width 281 height 15
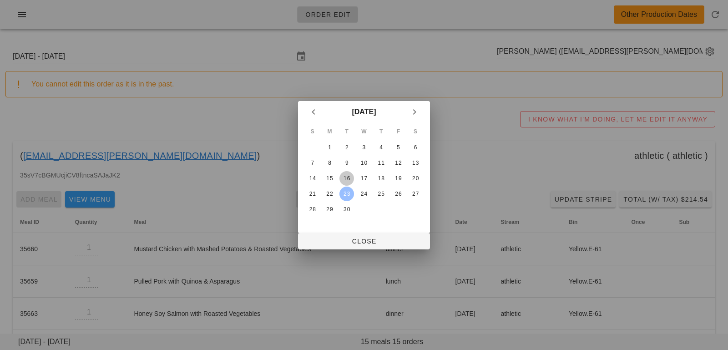
click at [349, 176] on div "16" at bounding box center [347, 178] width 15 height 6
click at [345, 238] on span "Close" at bounding box center [363, 241] width 117 height 7
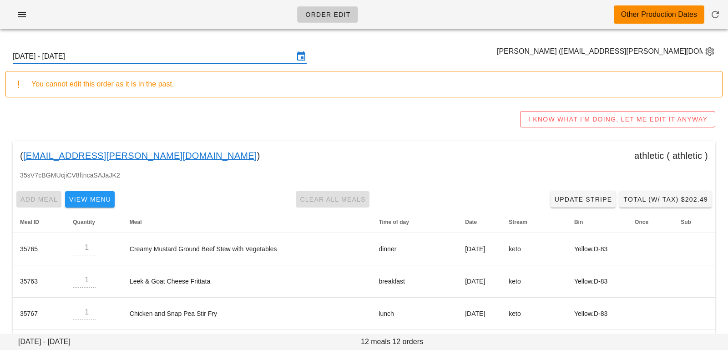
click at [213, 56] on input "Sunday September 14 - Saturday September 20" at bounding box center [153, 56] width 281 height 15
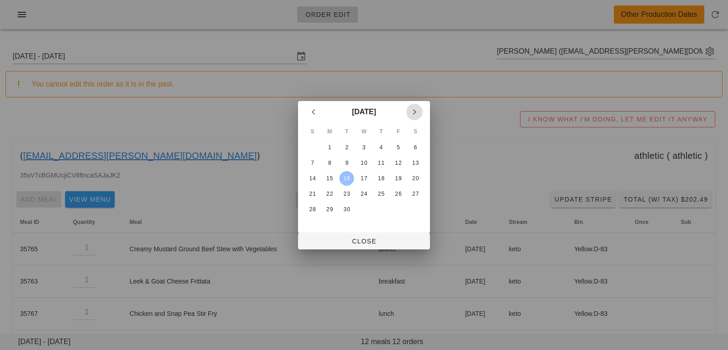
click at [414, 112] on icon "Next month" at bounding box center [414, 112] width 11 height 11
click at [350, 161] on div "7" at bounding box center [347, 163] width 14 height 6
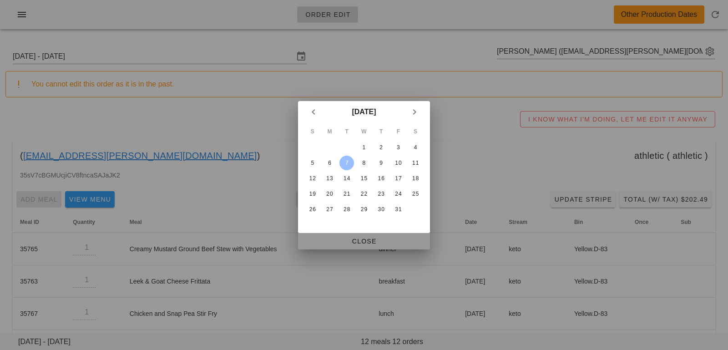
click at [345, 244] on span "Close" at bounding box center [363, 241] width 117 height 7
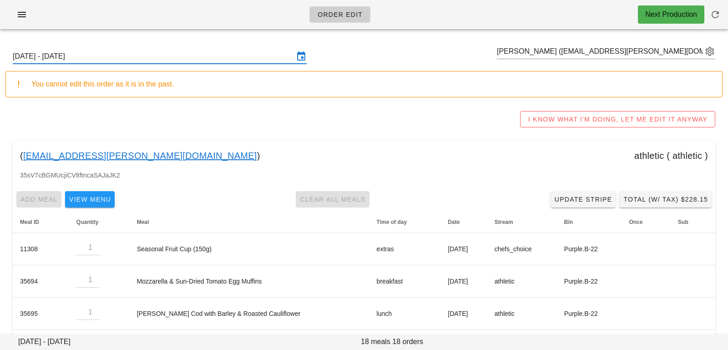
click at [246, 64] on div "Sunday October 5 - Saturday October 11" at bounding box center [160, 56] width 294 height 15
click at [270, 55] on input "Sunday October 5 - Saturday October 11" at bounding box center [153, 56] width 281 height 15
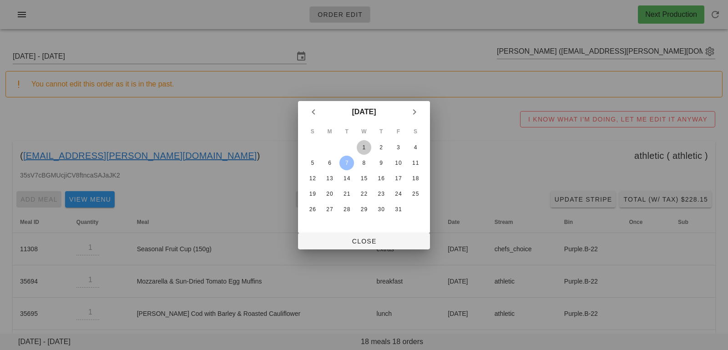
click at [364, 150] on div "1" at bounding box center [364, 147] width 15 height 6
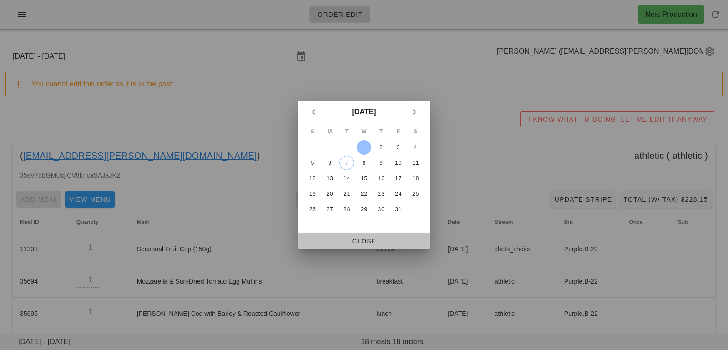
click at [345, 244] on span "Close" at bounding box center [363, 241] width 117 height 7
type input "Sunday September 28 - Saturday October 4"
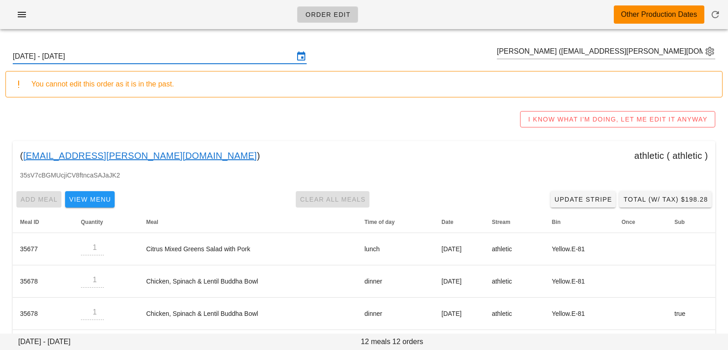
click at [156, 60] on input "Sunday September 28 - Saturday October 4" at bounding box center [153, 56] width 281 height 15
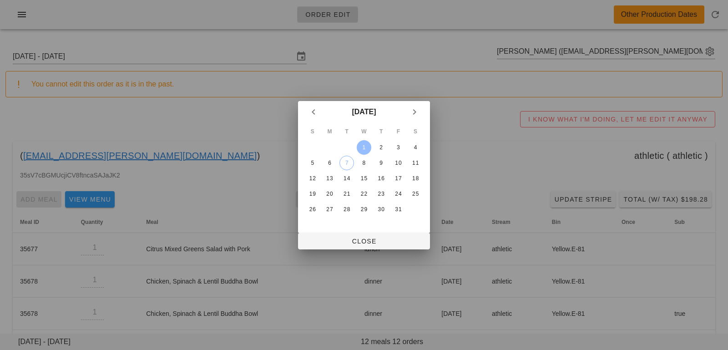
click at [369, 147] on div "1" at bounding box center [364, 147] width 15 height 6
click at [361, 238] on span "Close" at bounding box center [363, 241] width 117 height 7
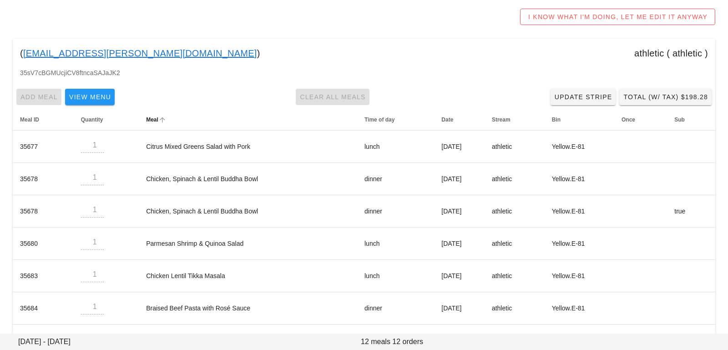
scroll to position [294, 0]
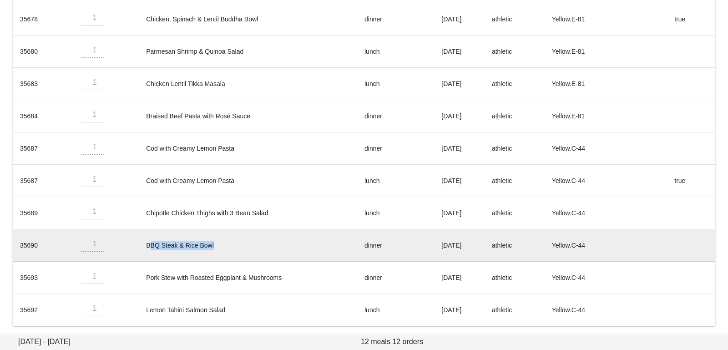
drag, startPoint x: 142, startPoint y: 242, endPoint x: 225, endPoint y: 245, distance: 83.8
click at [225, 245] on td "BBQ Steak & Rice Bowl" at bounding box center [248, 245] width 218 height 32
click at [225, 241] on td "BBQ Steak & Rice Bowl" at bounding box center [248, 245] width 218 height 32
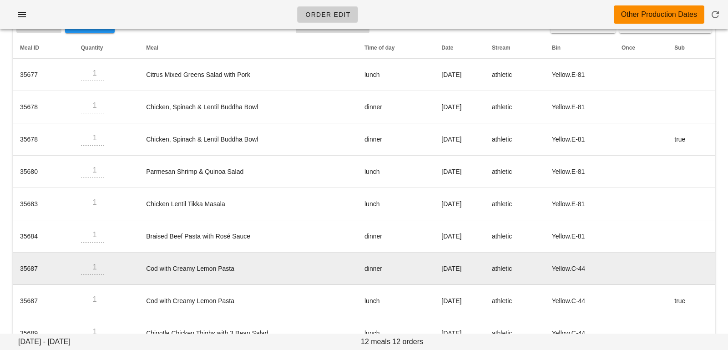
scroll to position [0, 0]
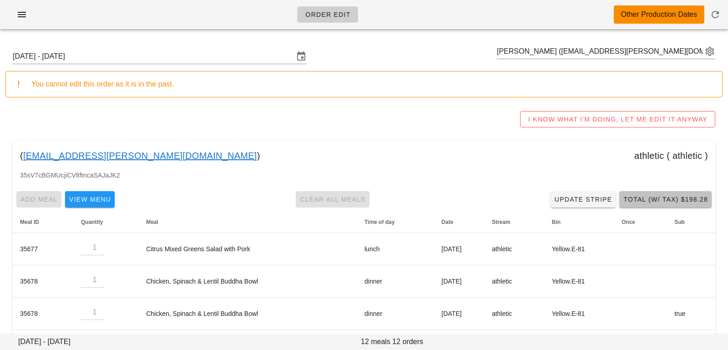
click at [653, 198] on span "Total (w/ Tax) $198.28" at bounding box center [665, 199] width 85 height 7
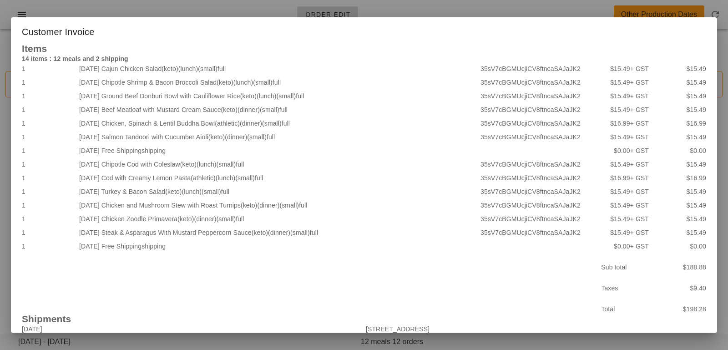
drag, startPoint x: 114, startPoint y: 232, endPoint x: 264, endPoint y: 231, distance: 149.8
click at [264, 231] on div "2025-10-01 Steak & Asparagus With Mustard Peppercorn Sauce (keto) (dinner) (sma…" at bounding box center [277, 233] width 401 height 14
copy div "Steak & Asparagus With Mustard Peppercorn Sauce"
